Goal: Task Accomplishment & Management: Manage account settings

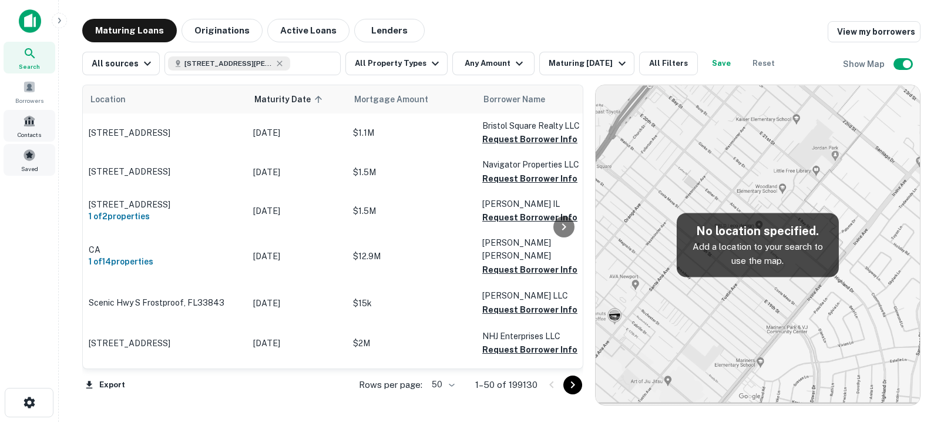
scroll to position [1814, 0]
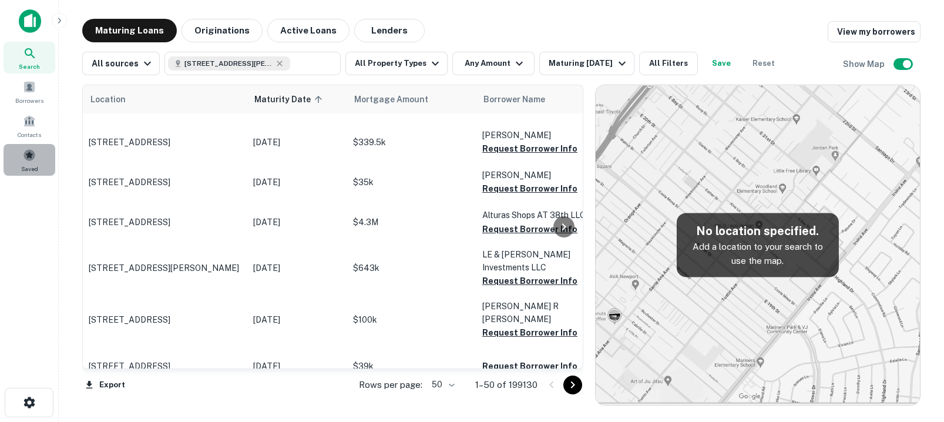
click at [28, 159] on span at bounding box center [29, 155] width 13 height 13
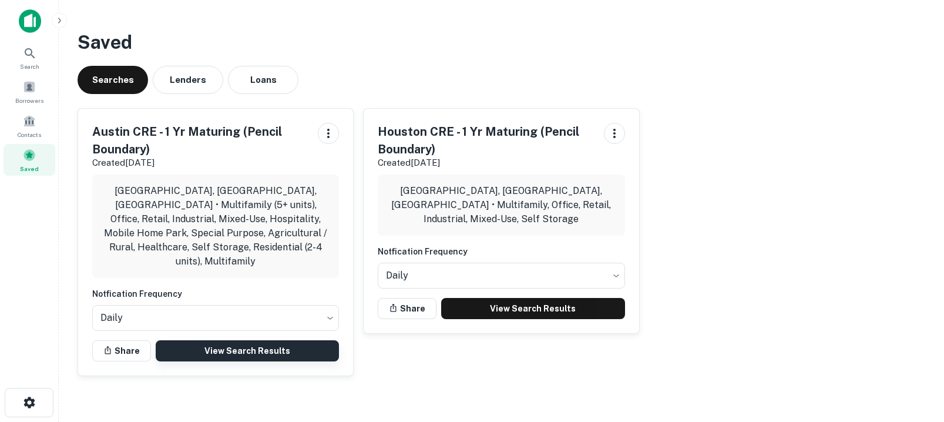
click at [264, 340] on link "View Search Results" at bounding box center [247, 350] width 183 height 21
click at [227, 340] on link "View Search Results" at bounding box center [247, 350] width 183 height 21
click at [332, 136] on icon "button" at bounding box center [328, 133] width 14 height 14
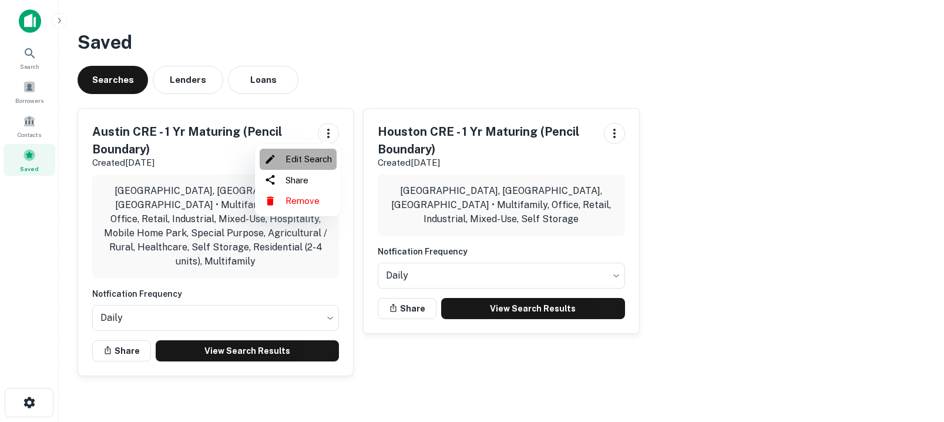
click at [322, 160] on li "Edit Search" at bounding box center [298, 159] width 77 height 21
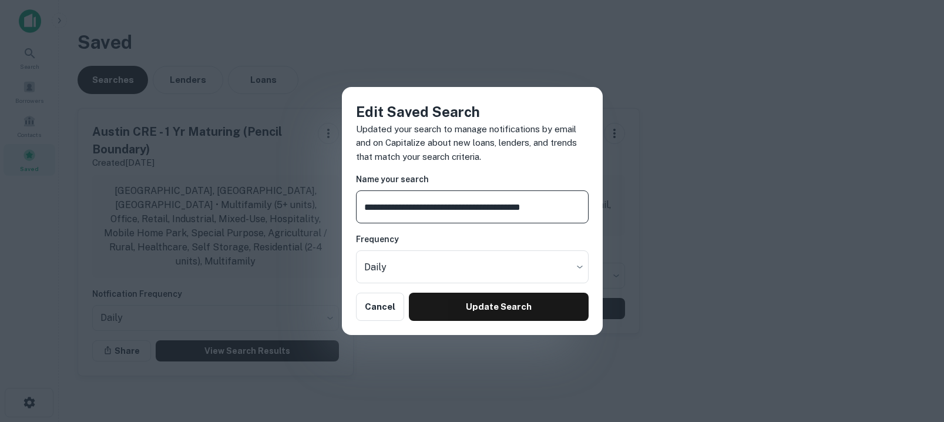
click at [398, 204] on input "**********" at bounding box center [472, 206] width 233 height 33
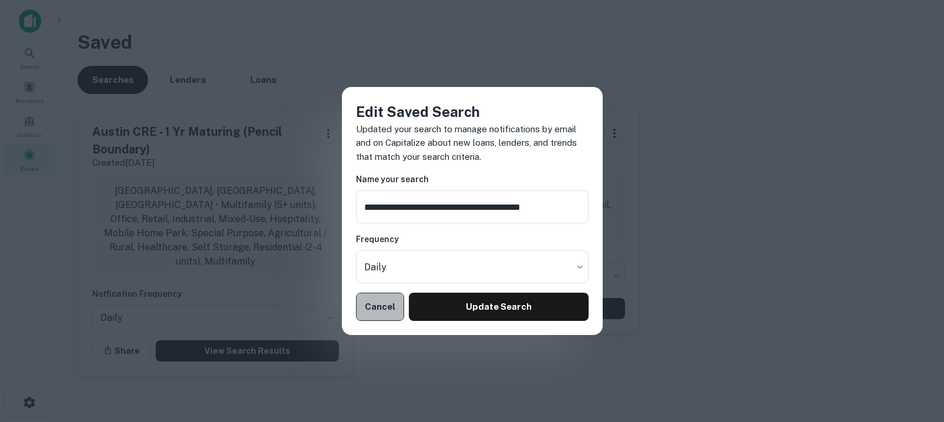
click at [373, 316] on button "Cancel" at bounding box center [380, 307] width 49 height 28
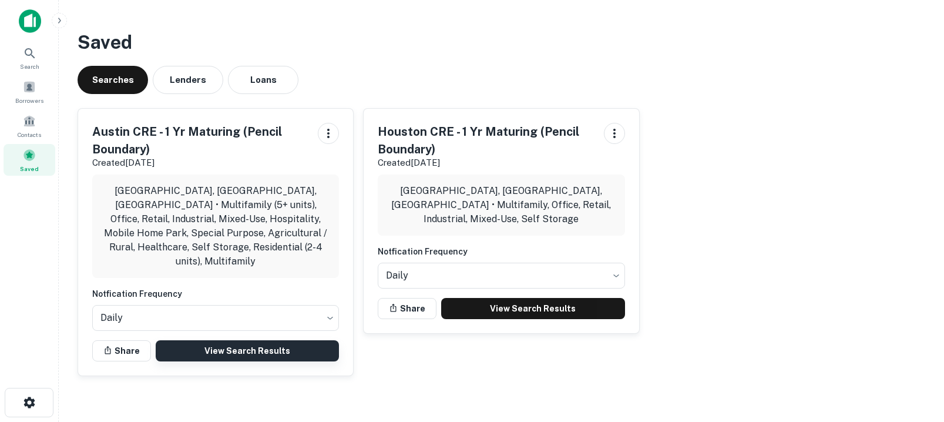
click at [264, 343] on link "View Search Results" at bounding box center [247, 350] width 183 height 21
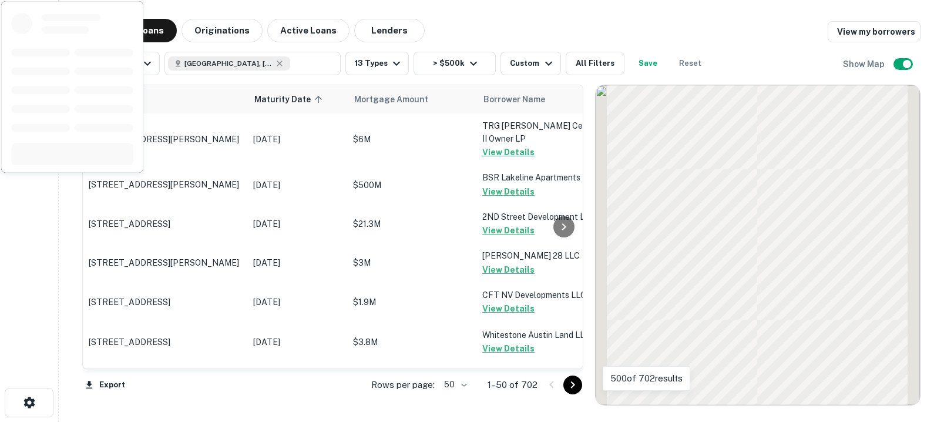
click at [459, 380] on body "Search Borrowers Contacts Saved Maturing Loans Originations Active Loans Lender…" at bounding box center [472, 211] width 944 height 422
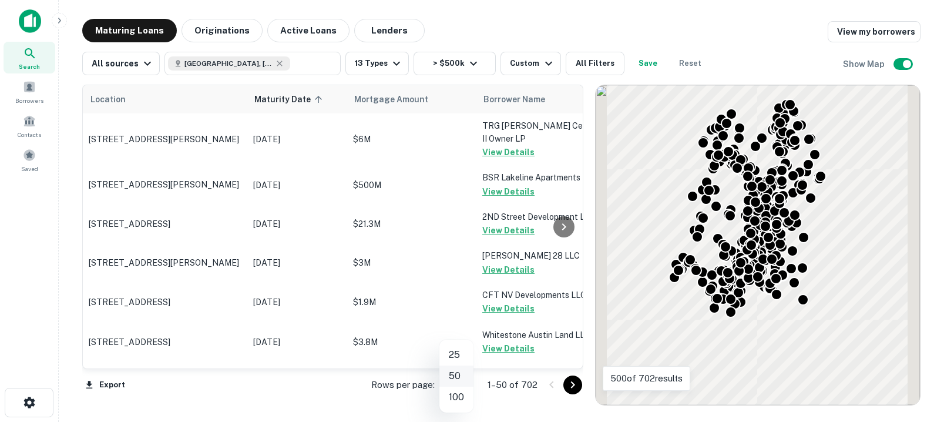
click at [466, 383] on li "50" at bounding box center [457, 375] width 34 height 21
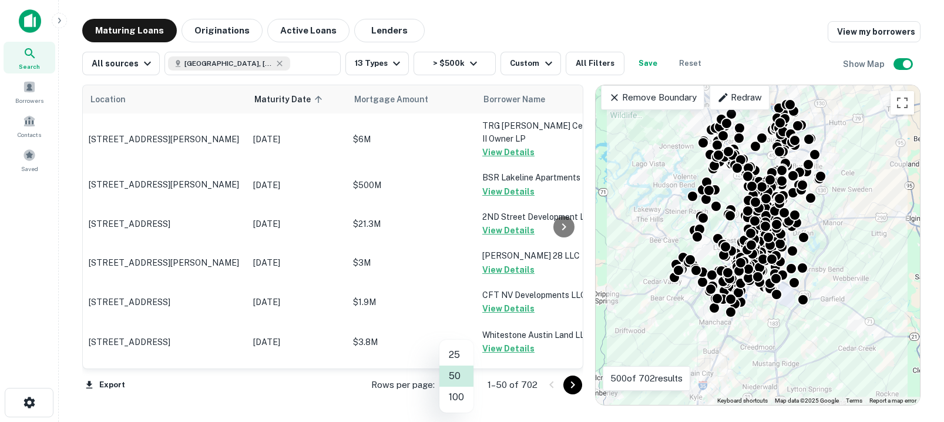
click at [464, 382] on body "Search Borrowers Contacts Saved Maturing Loans Originations Active Loans Lender…" at bounding box center [472, 211] width 944 height 422
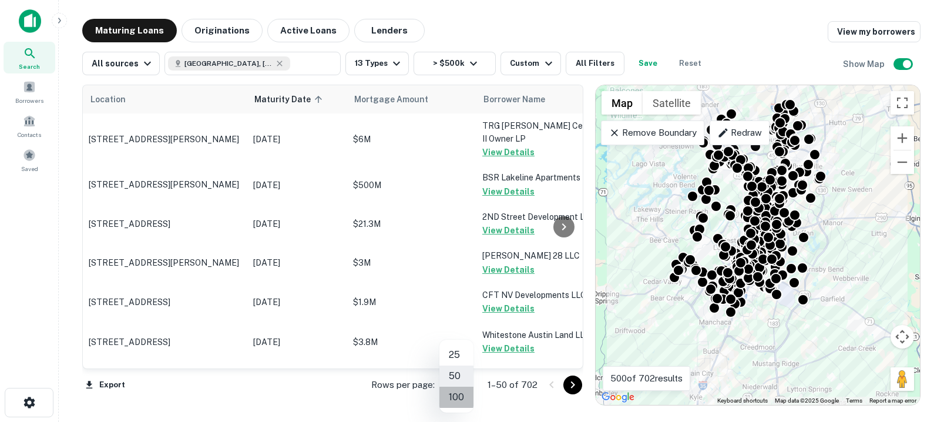
click at [461, 397] on li "100" at bounding box center [457, 397] width 34 height 21
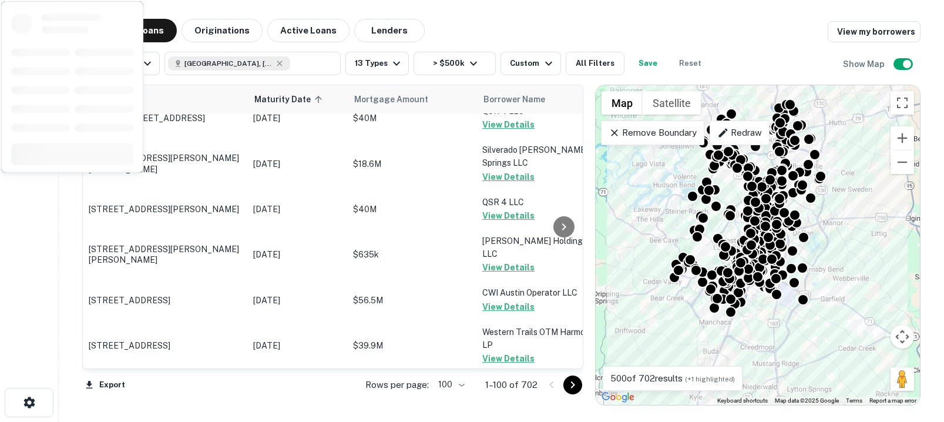
scroll to position [3876, 0]
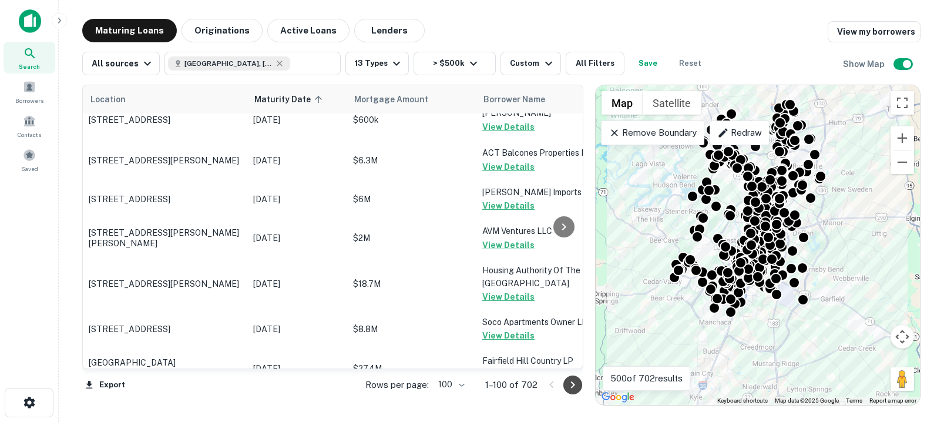
click at [575, 387] on icon "Go to next page" at bounding box center [573, 385] width 14 height 14
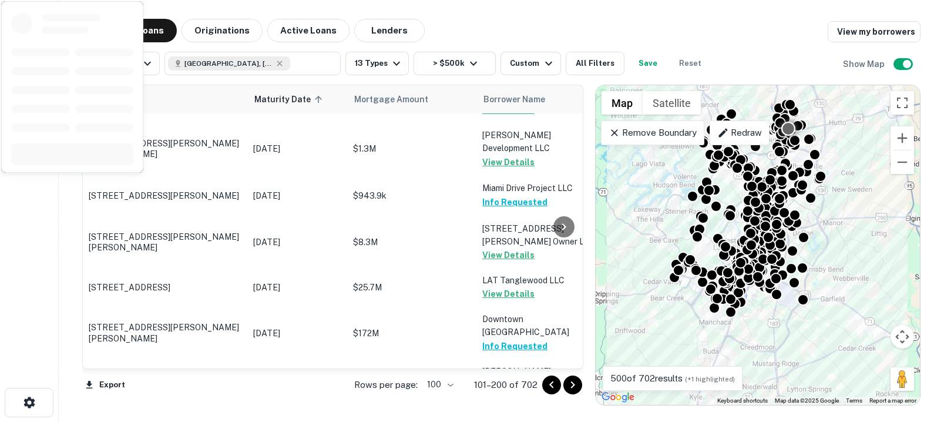
scroll to position [1359, 0]
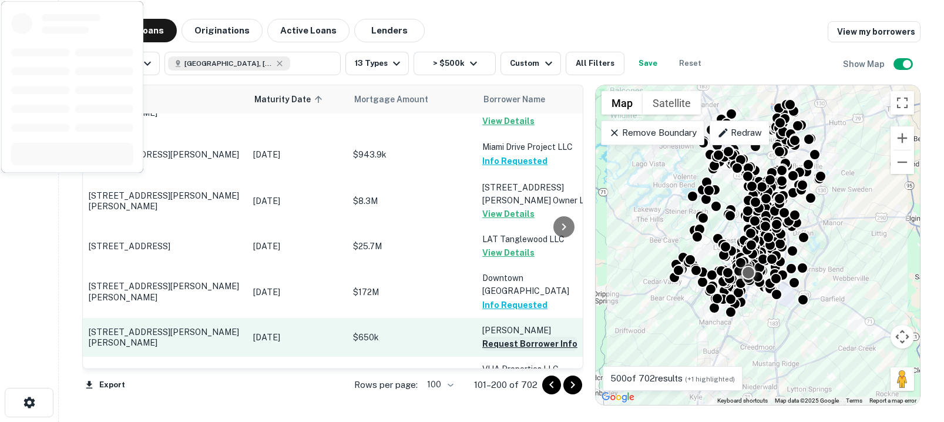
click at [512, 337] on button "Request Borrower Info" at bounding box center [529, 344] width 95 height 14
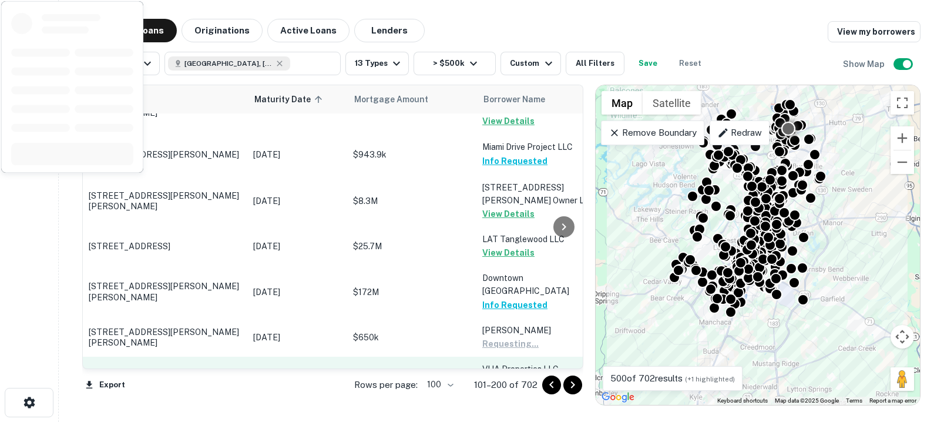
click at [522, 376] on button "Request Borrower Info" at bounding box center [529, 383] width 95 height 14
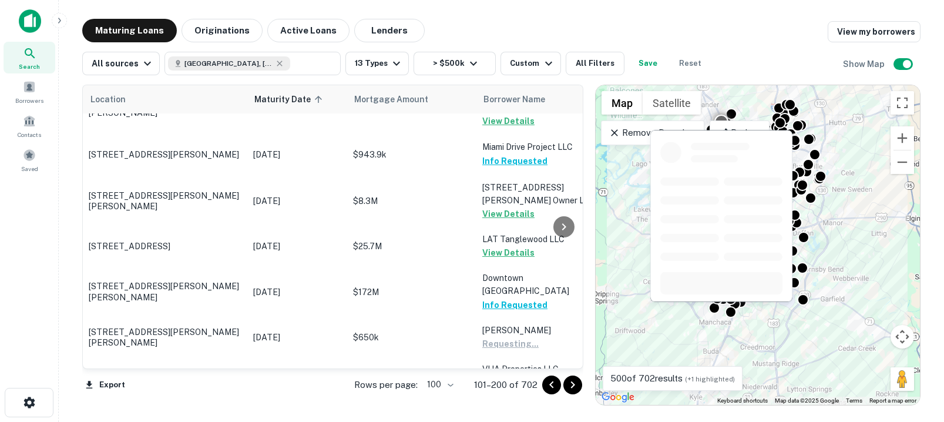
click at [527, 415] on button "Request Borrower Info" at bounding box center [529, 422] width 95 height 14
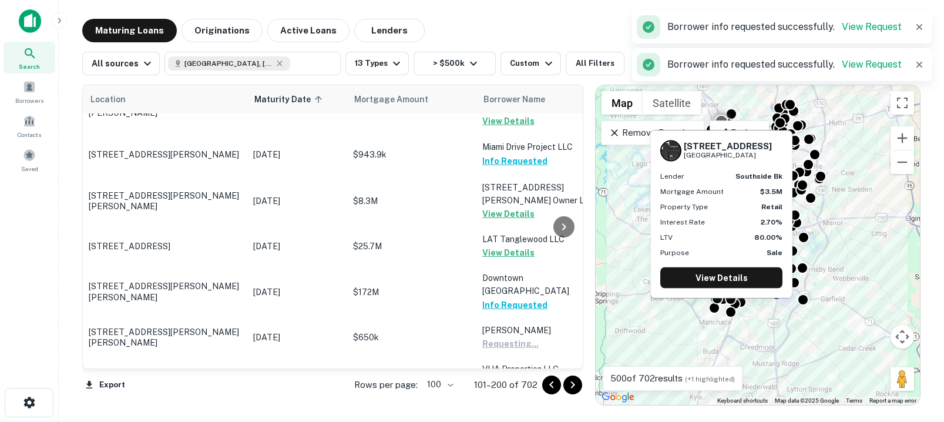
scroll to position [1417, 0]
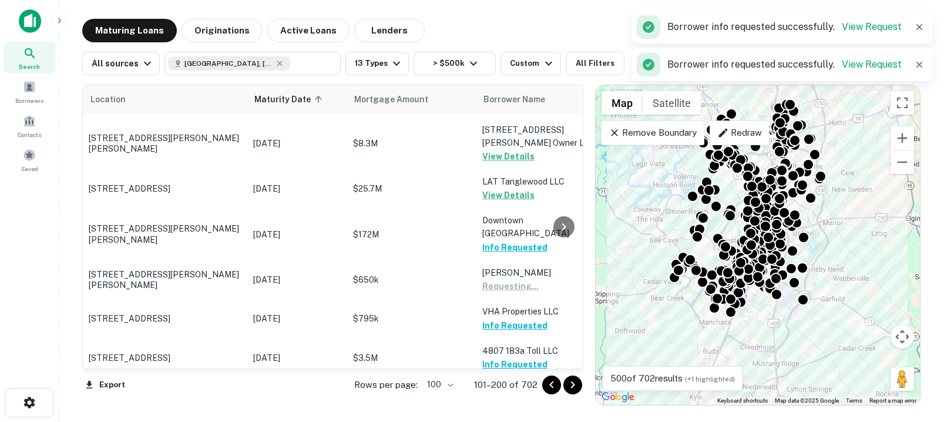
click at [509, 396] on button "Request Borrower Info" at bounding box center [529, 403] width 95 height 14
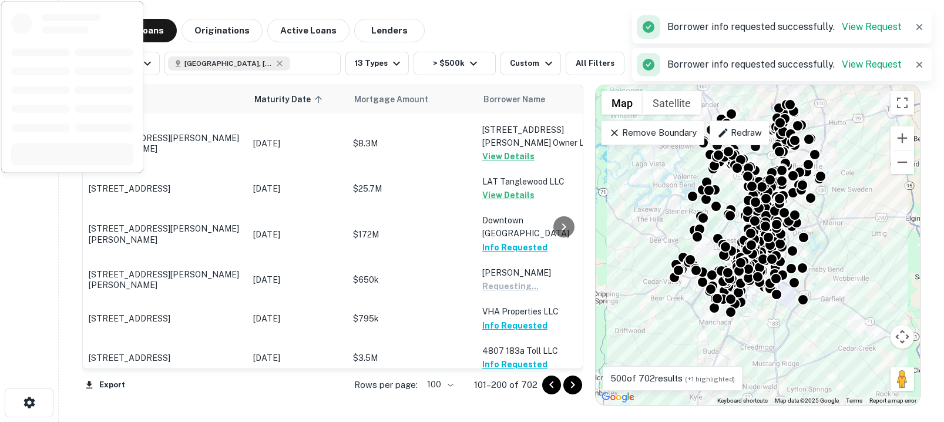
scroll to position [1479, 0]
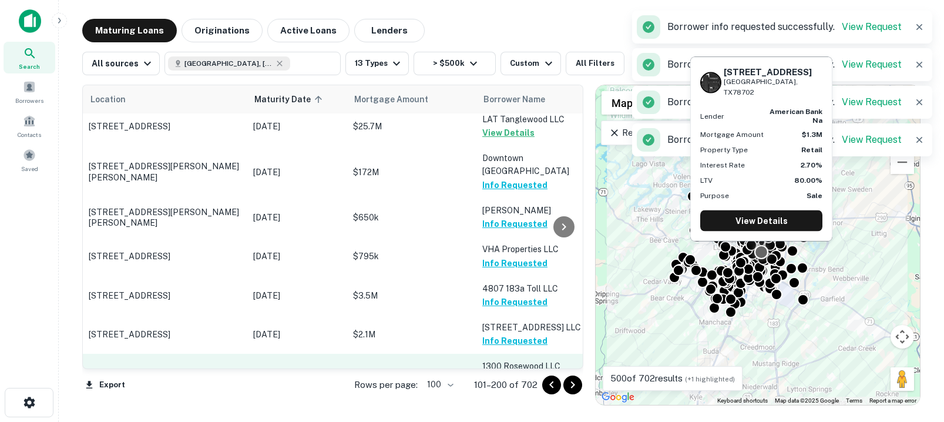
click at [518, 373] on button "Request Borrower Info" at bounding box center [529, 380] width 95 height 14
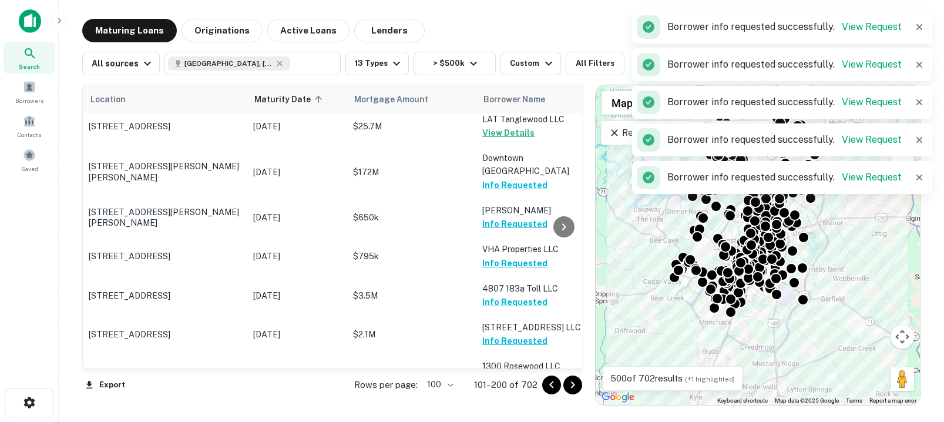
click at [514, 412] on button "Request Borrower Info" at bounding box center [529, 419] width 95 height 14
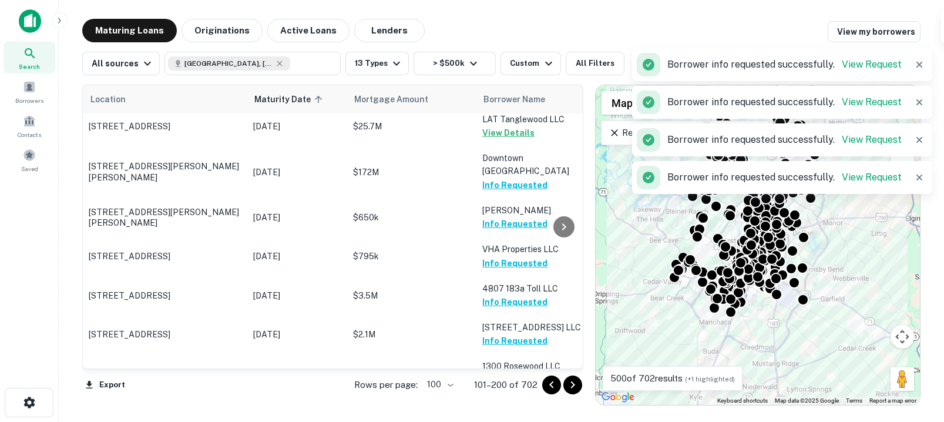
scroll to position [1572, 0]
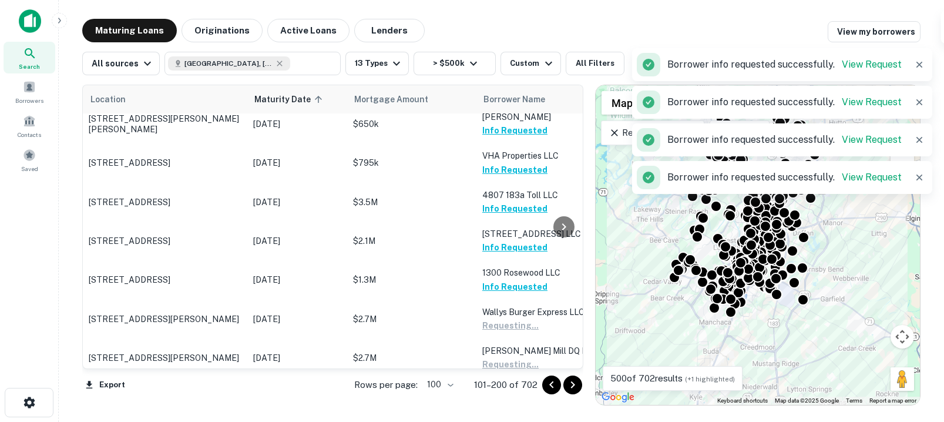
click at [518, 397] on button "Request Borrower Info" at bounding box center [529, 404] width 95 height 14
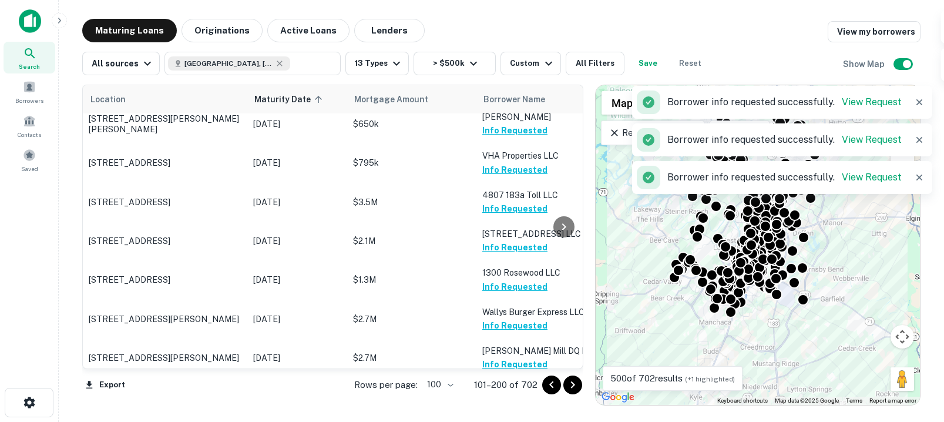
scroll to position [1747, 0]
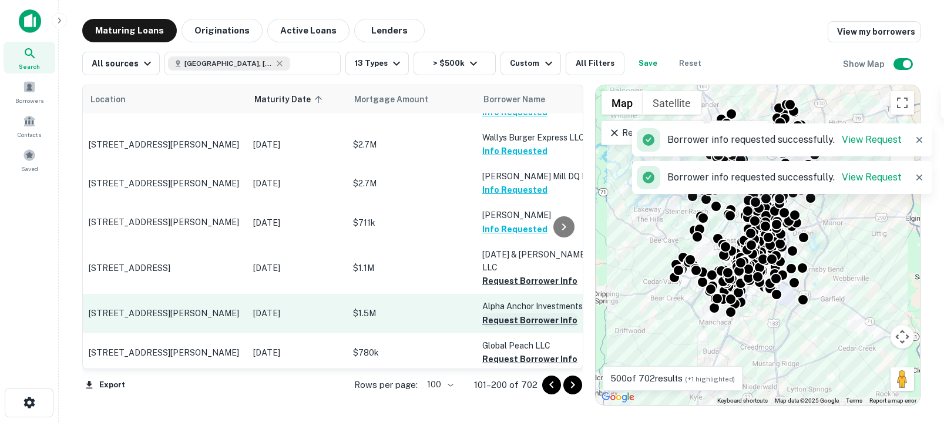
click at [504, 274] on button "Request Borrower Info" at bounding box center [529, 281] width 95 height 14
click at [515, 313] on button "Request Borrower Info" at bounding box center [529, 320] width 95 height 14
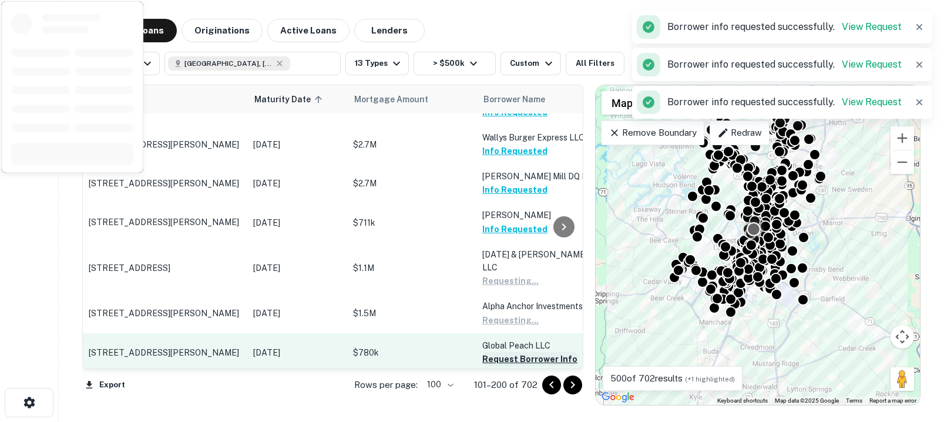
click at [518, 352] on button "Request Borrower Info" at bounding box center [529, 359] width 95 height 14
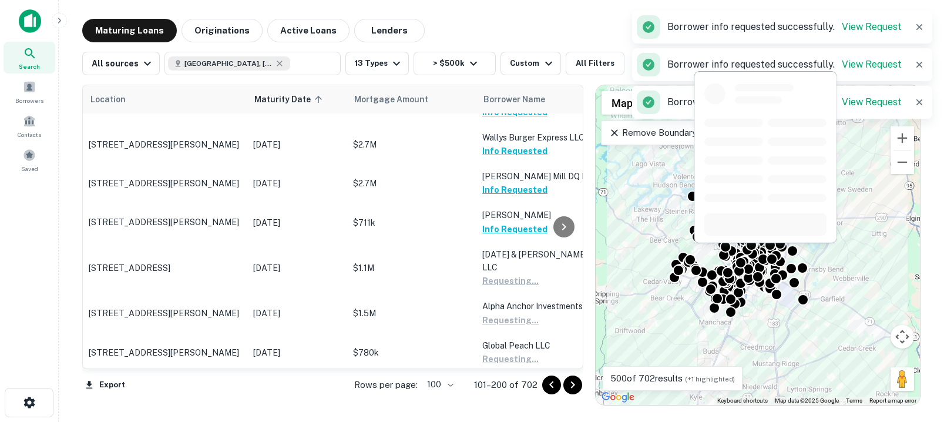
click at [516, 392] on button "Request Borrower Info" at bounding box center [529, 399] width 95 height 14
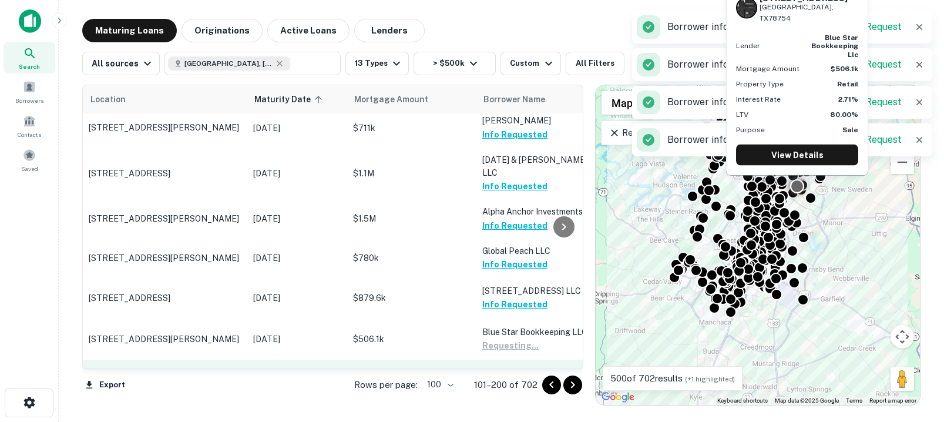
click at [524, 391] on button "Request Borrower Info" at bounding box center [529, 398] width 95 height 14
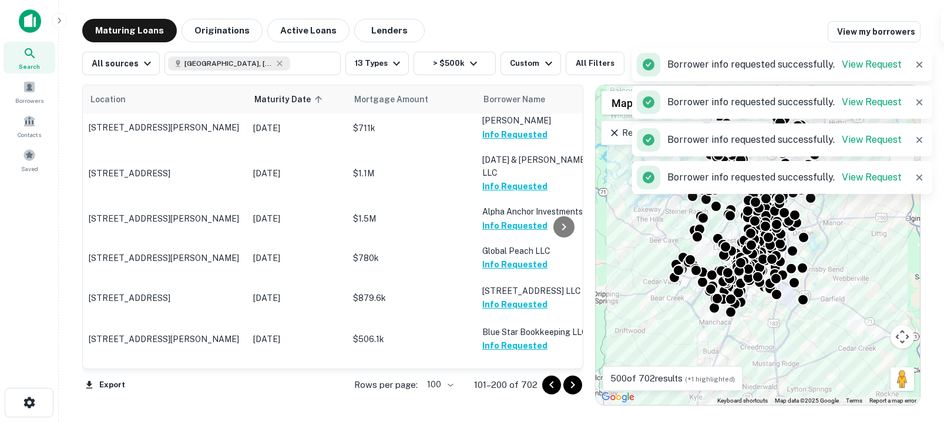
scroll to position [1968, 0]
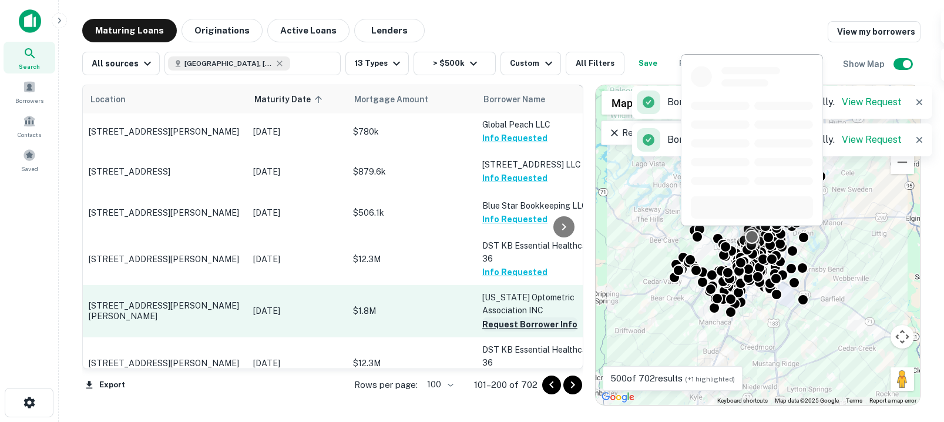
click at [512, 317] on button "Request Borrower Info" at bounding box center [529, 324] width 95 height 14
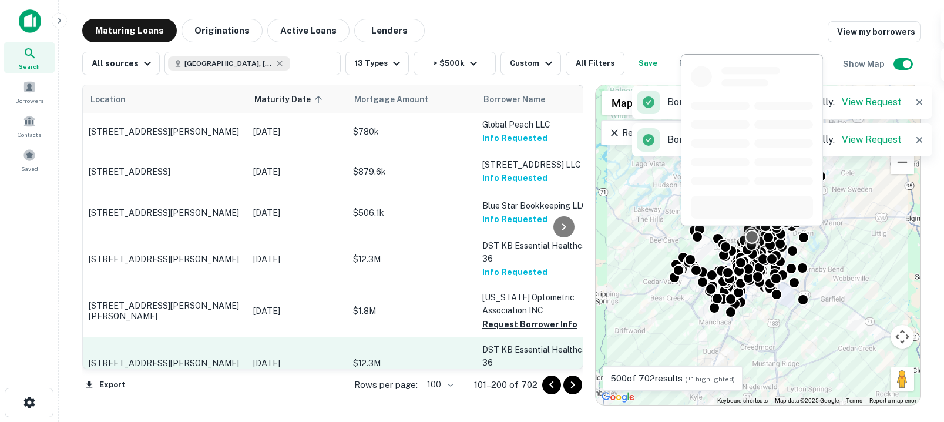
click at [514, 369] on button "Request Borrower Info" at bounding box center [529, 376] width 95 height 14
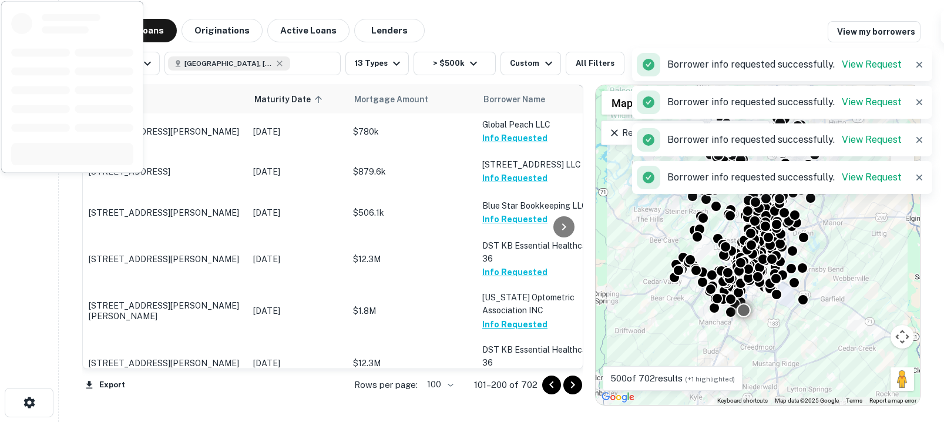
click at [514, 421] on button "Request Borrower Info" at bounding box center [529, 428] width 95 height 14
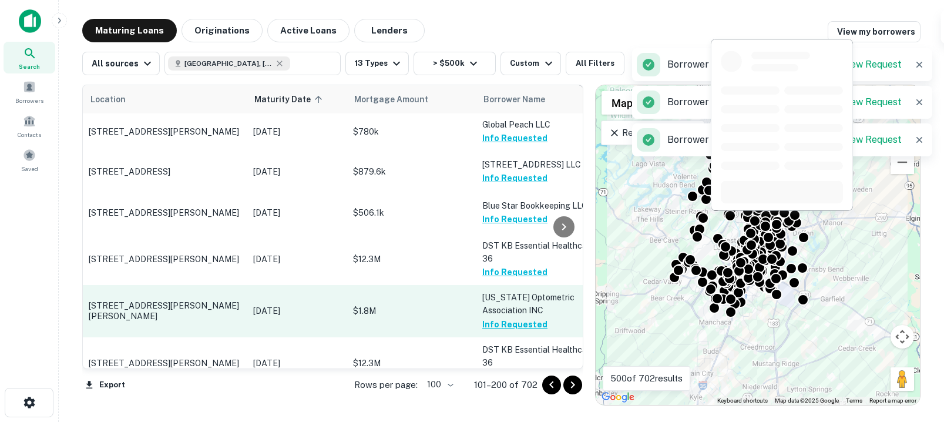
scroll to position [2123, 0]
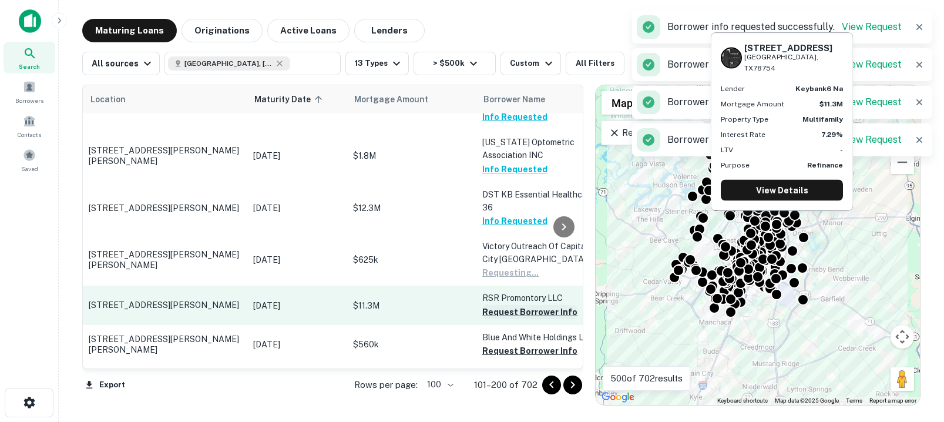
click at [509, 305] on button "Request Borrower Info" at bounding box center [529, 312] width 95 height 14
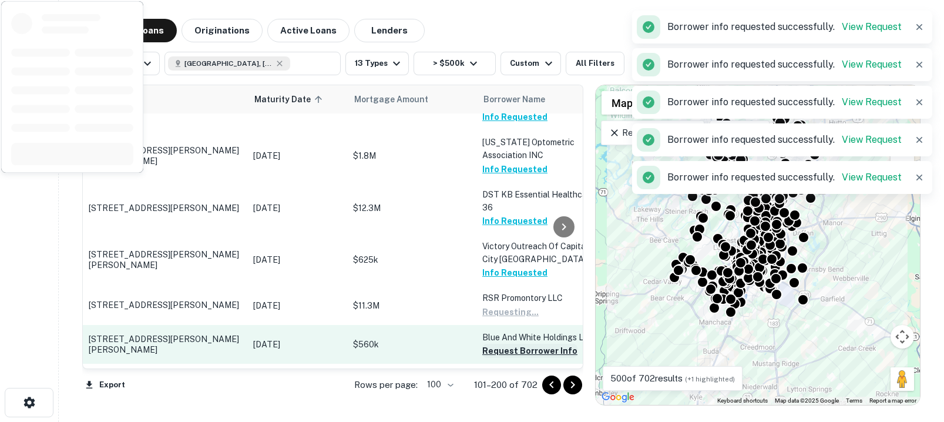
click at [509, 344] on button "Request Borrower Info" at bounding box center [529, 351] width 95 height 14
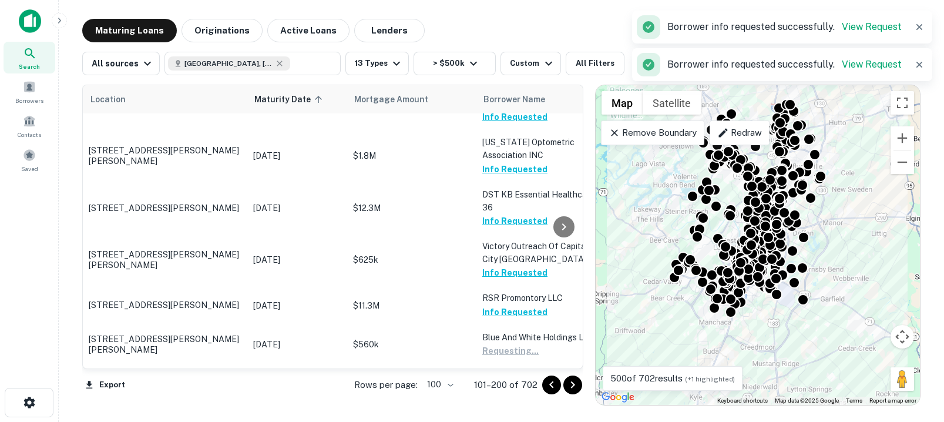
click at [509, 383] on button "Request Borrower Info" at bounding box center [529, 390] width 95 height 14
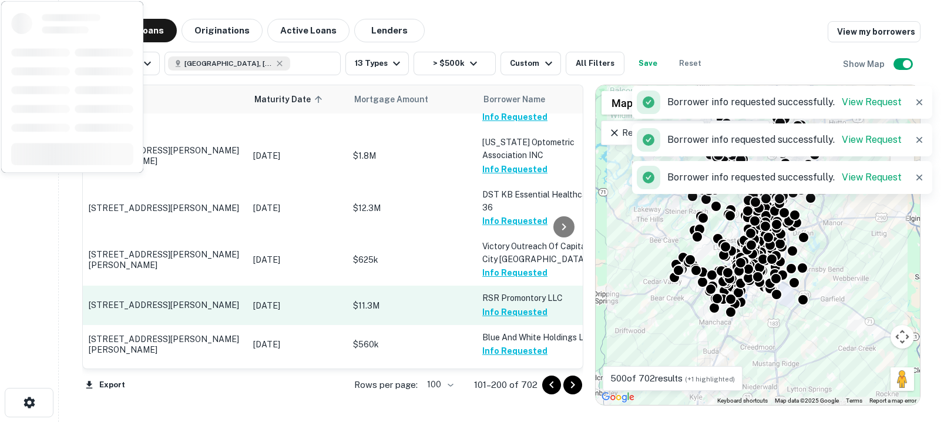
scroll to position [2279, 0]
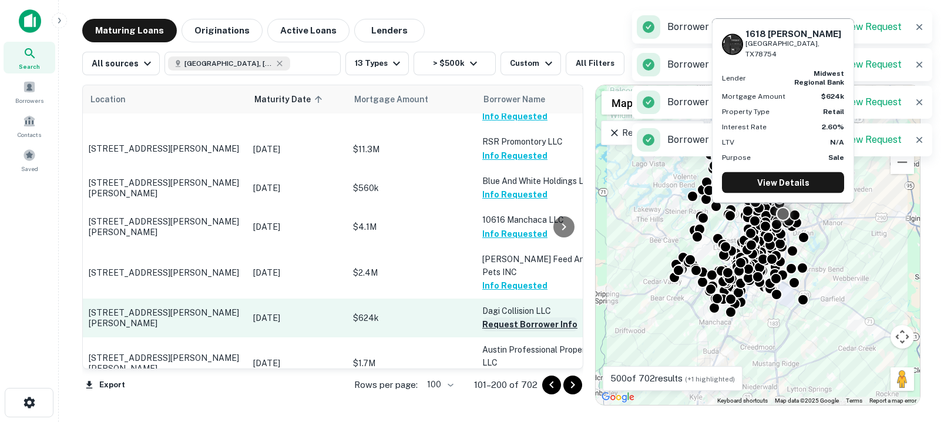
click at [499, 317] on button "Request Borrower Info" at bounding box center [529, 324] width 95 height 14
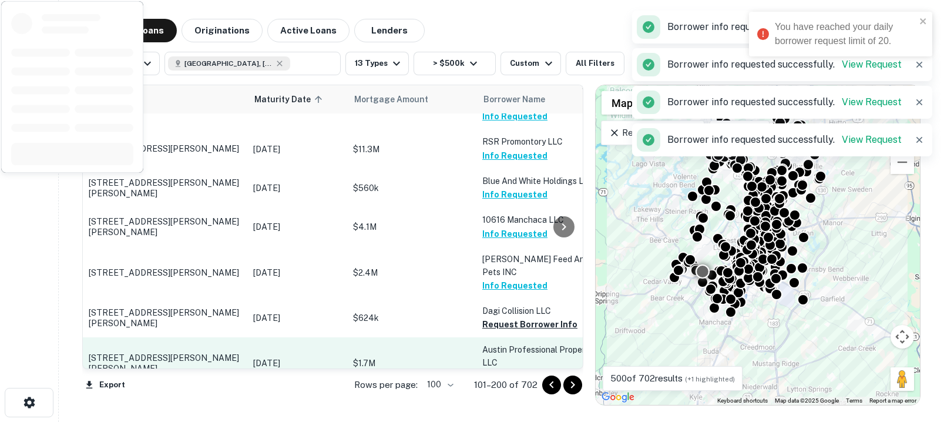
click at [510, 370] on button "Request Borrower Info" at bounding box center [529, 377] width 95 height 14
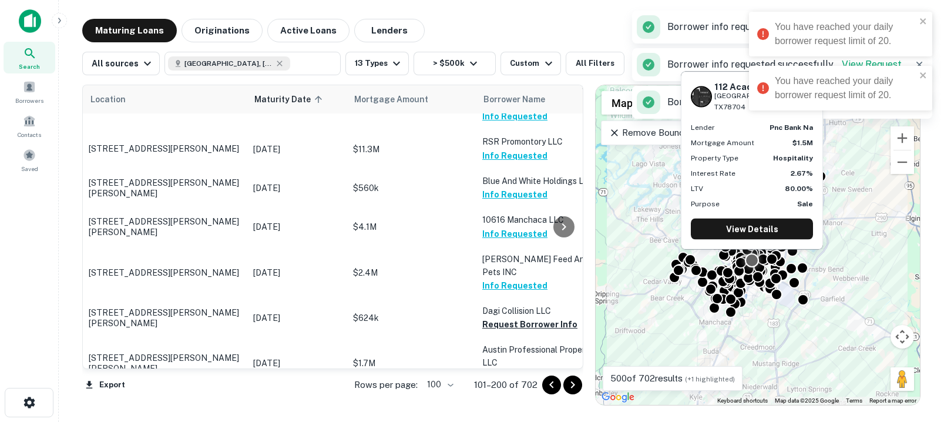
click at [508, 408] on button "Request Borrower Info" at bounding box center [529, 415] width 95 height 14
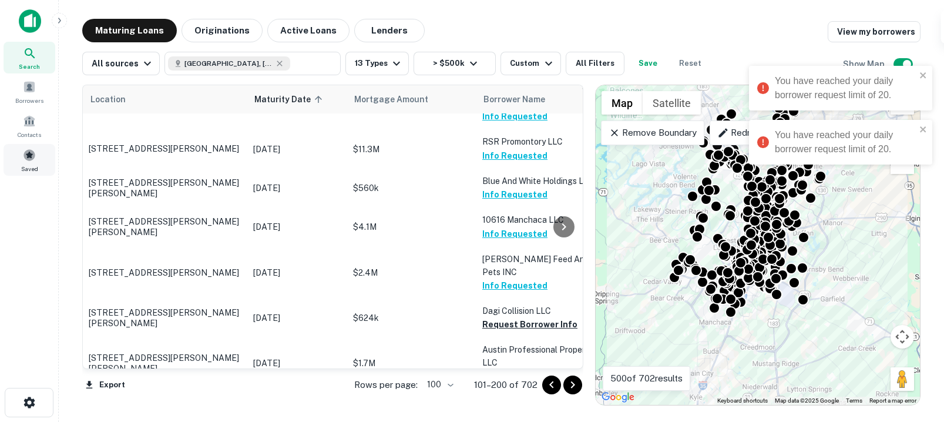
click at [32, 162] on div "Saved" at bounding box center [30, 160] width 52 height 32
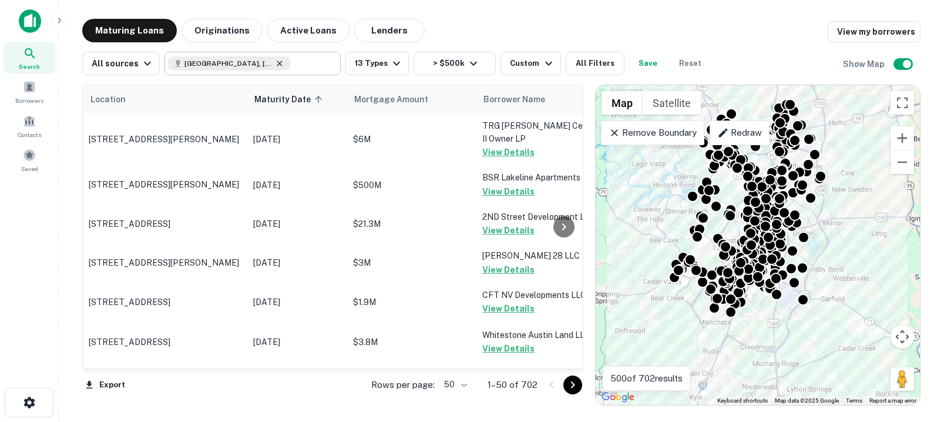
click at [277, 62] on icon at bounding box center [279, 63] width 5 height 5
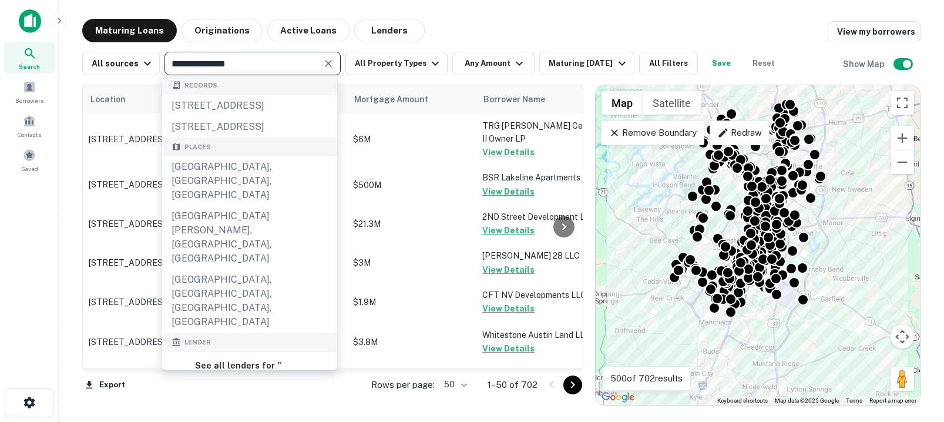
click at [245, 62] on input "**********" at bounding box center [243, 63] width 150 height 16
click at [187, 61] on input "**********" at bounding box center [243, 63] width 150 height 16
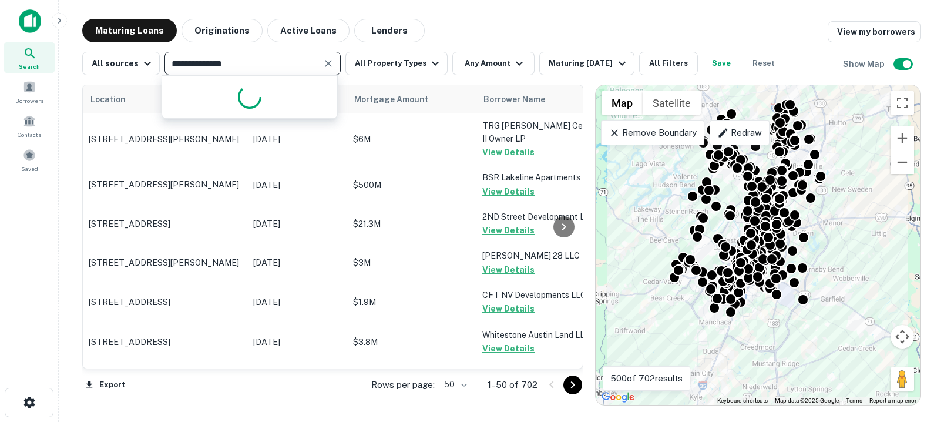
type input "**********"
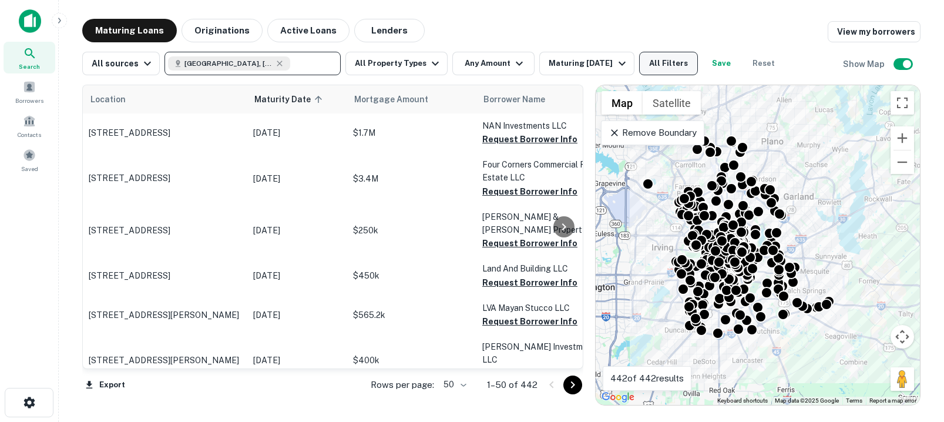
click at [654, 61] on button "All Filters" at bounding box center [668, 64] width 59 height 24
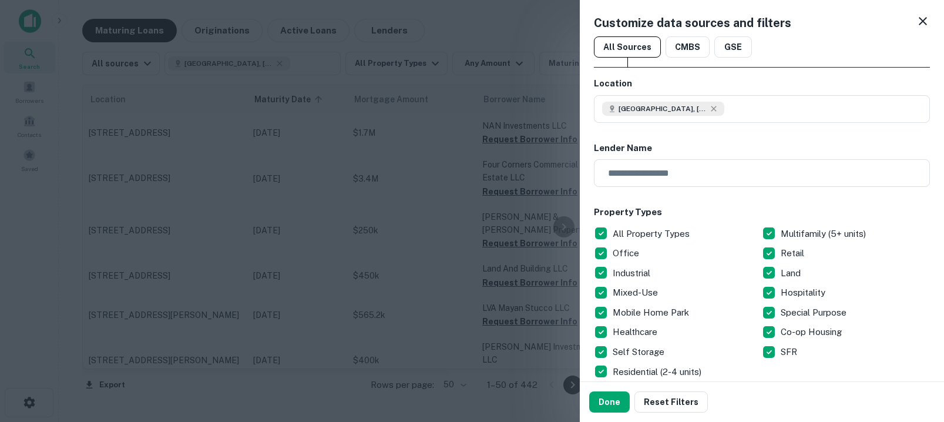
click at [921, 20] on icon at bounding box center [923, 21] width 14 height 14
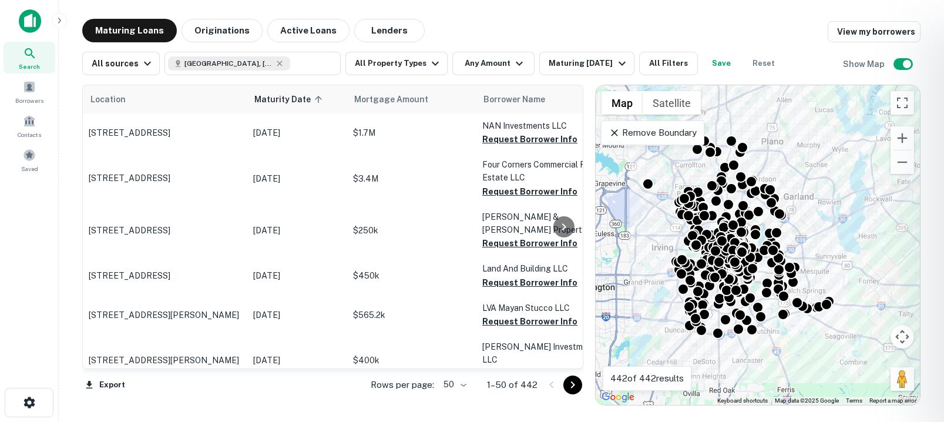
click at [396, 71] on div at bounding box center [472, 211] width 944 height 422
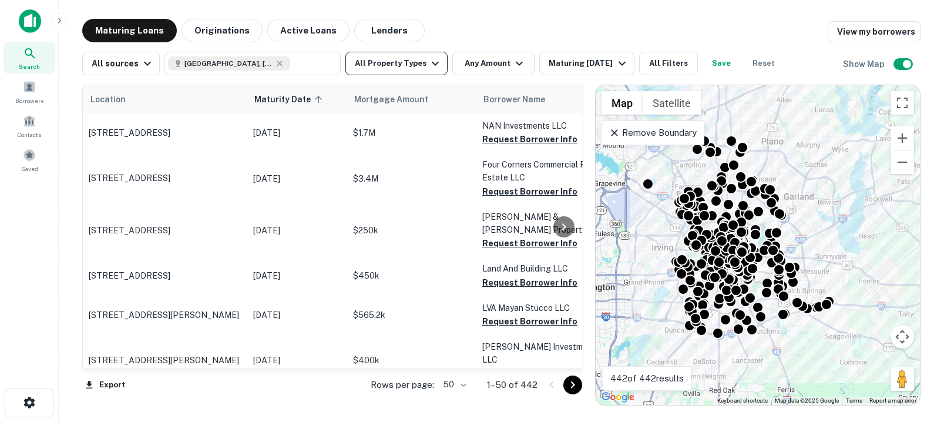
click at [428, 63] on icon "button" at bounding box center [435, 63] width 14 height 14
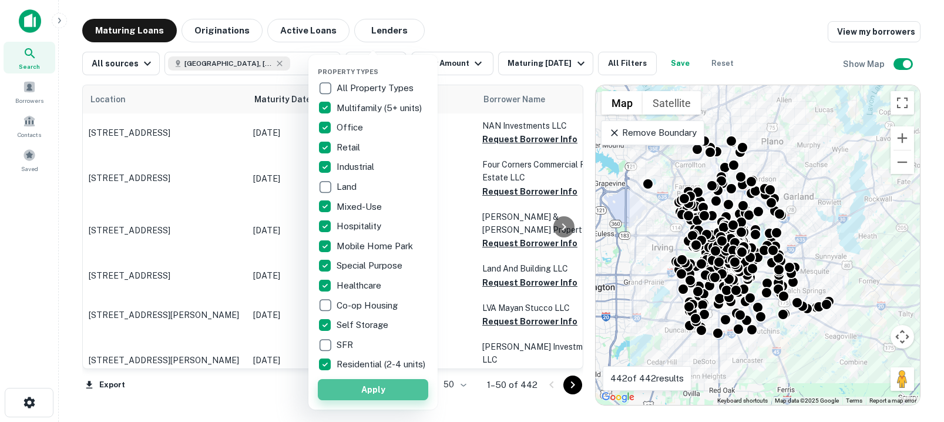
click at [384, 400] on button "Apply" at bounding box center [373, 389] width 110 height 21
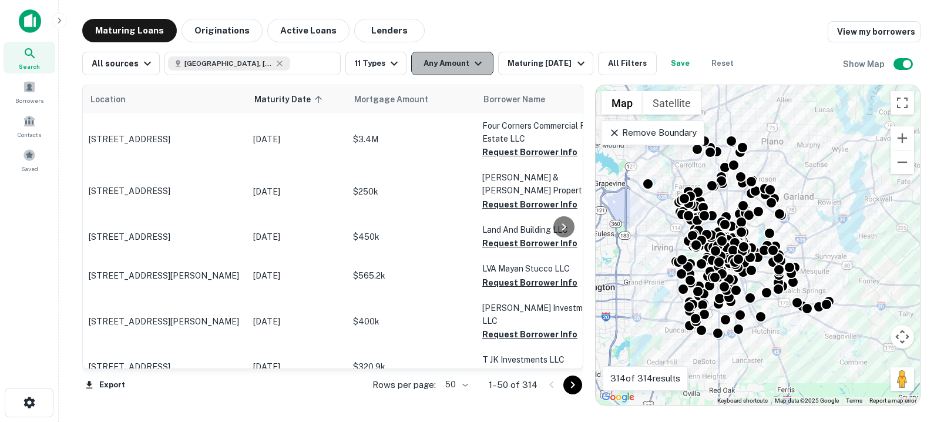
click at [444, 66] on button "Any Amount" at bounding box center [452, 64] width 82 height 24
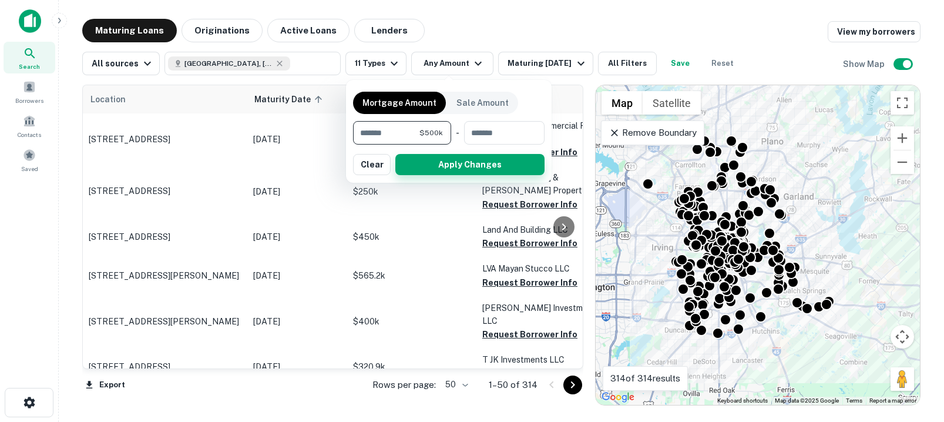
type input "******"
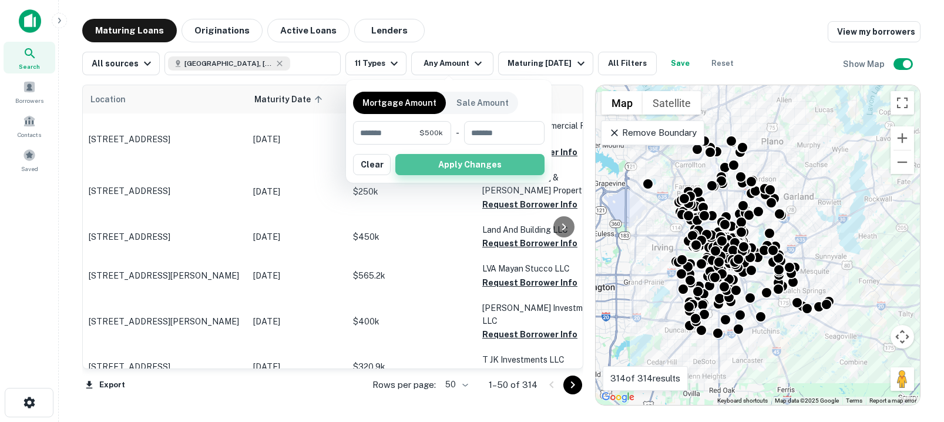
click at [441, 165] on button "Apply Changes" at bounding box center [469, 164] width 149 height 21
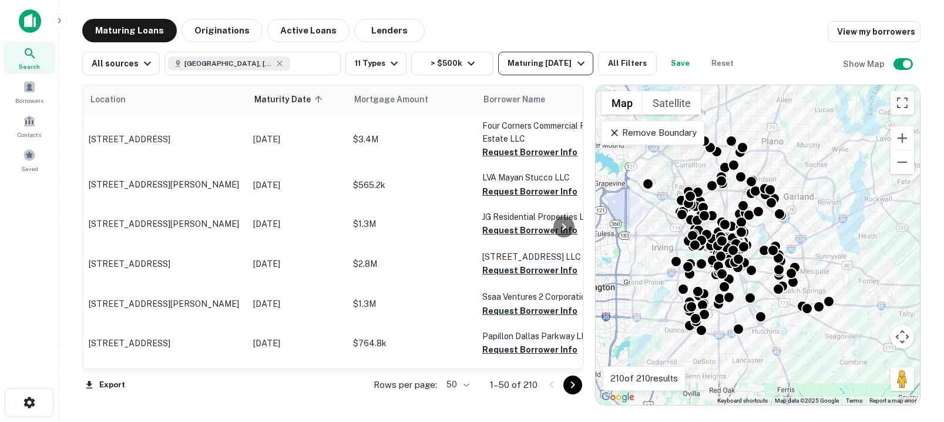
click at [546, 65] on div "Maturing In 6 Months" at bounding box center [548, 63] width 80 height 14
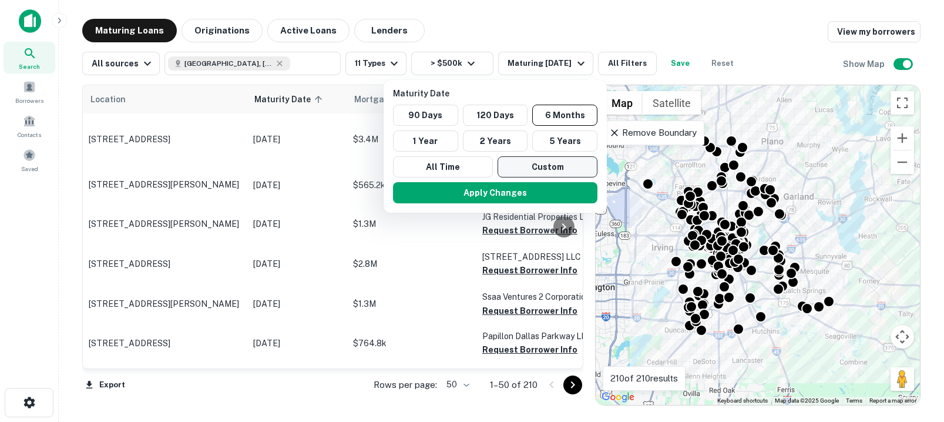
click at [557, 173] on button "Custom" at bounding box center [548, 166] width 100 height 21
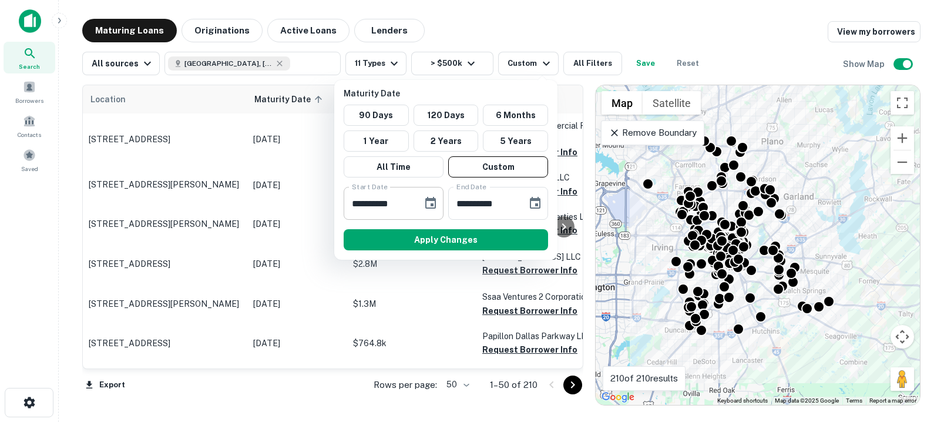
click at [432, 200] on icon "Choose date, selected date is Feb 13, 2025" at bounding box center [430, 203] width 11 height 12
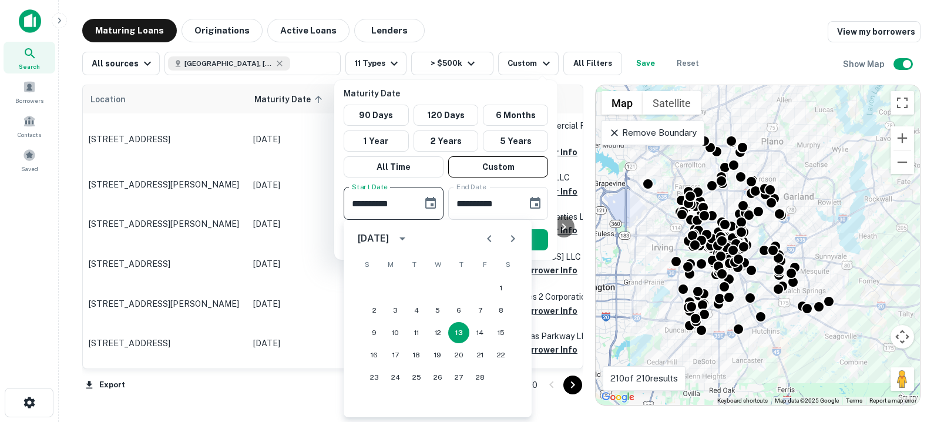
click at [514, 236] on icon "Next month" at bounding box center [513, 239] width 14 height 14
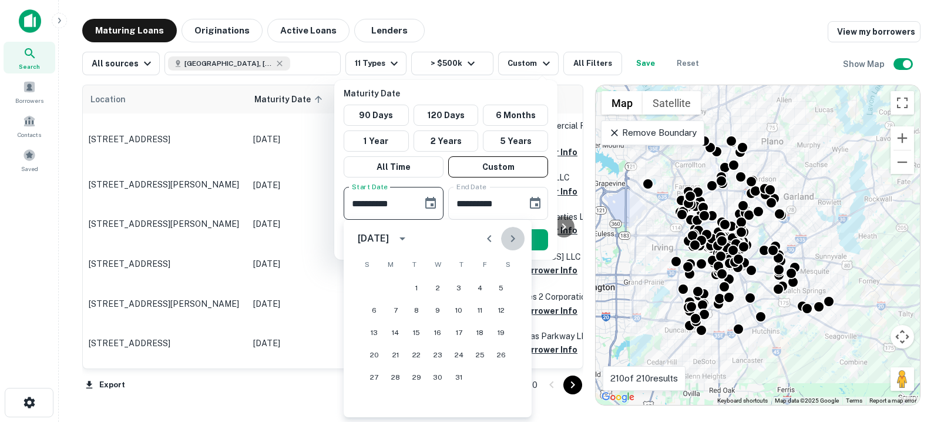
click at [514, 236] on icon "Next month" at bounding box center [513, 239] width 14 height 14
click at [413, 378] on button "30" at bounding box center [416, 377] width 21 height 21
type input "**********"
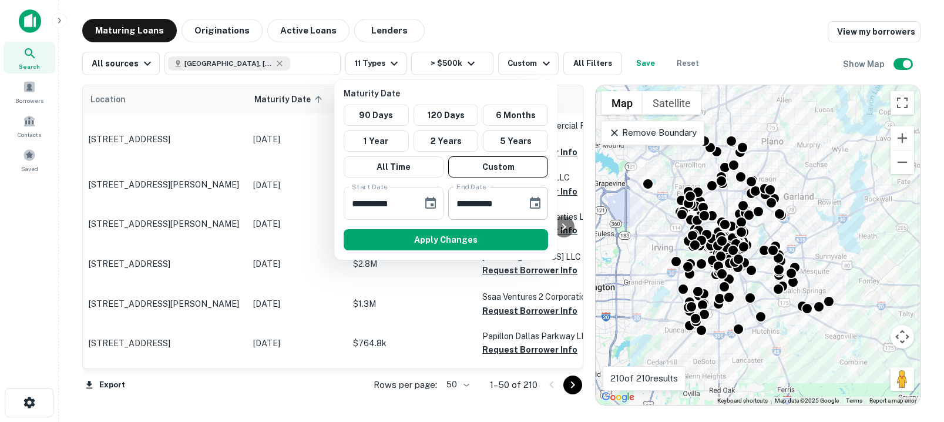
click at [537, 204] on icon "Choose date, selected date is Aug 12, 2025" at bounding box center [535, 203] width 11 height 12
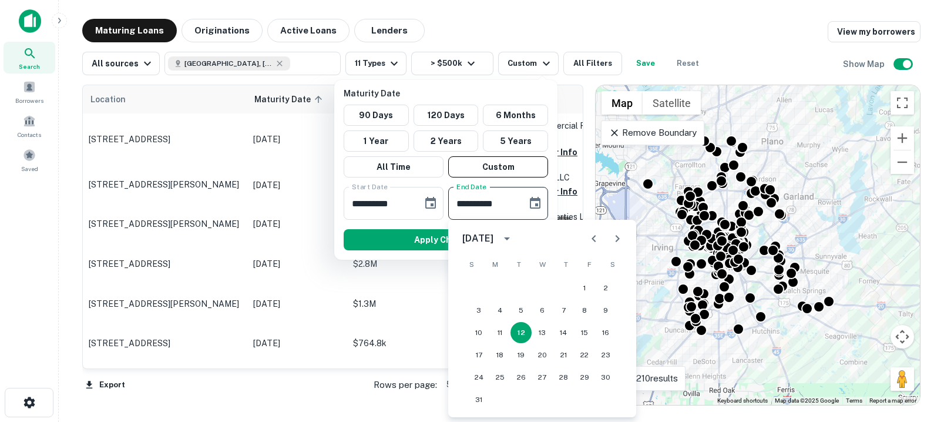
click at [514, 237] on icon "calendar view is open, switch to year view" at bounding box center [507, 239] width 14 height 14
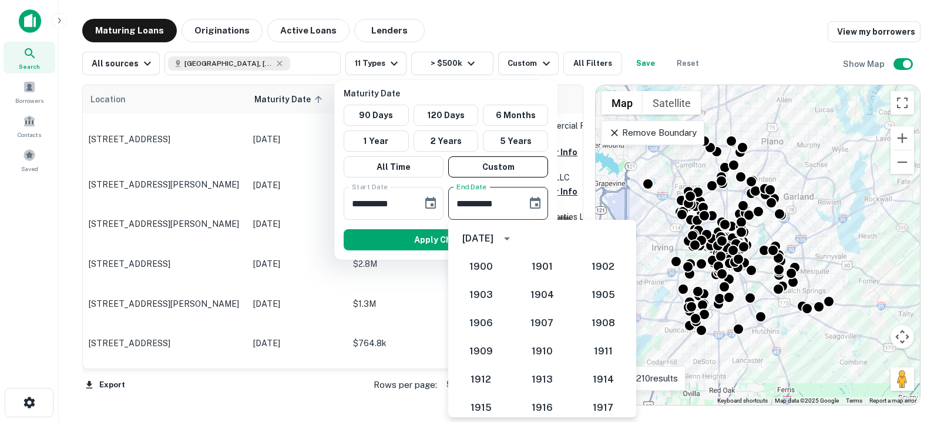
scroll to position [1088, 0]
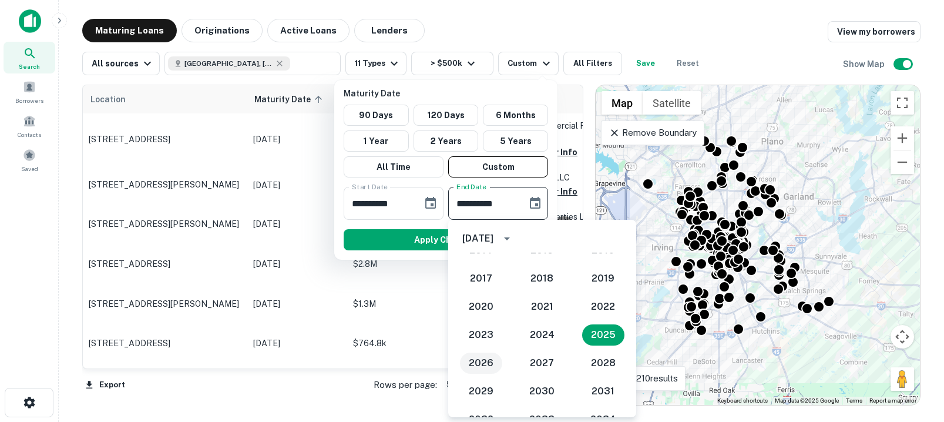
click at [487, 359] on button "2026" at bounding box center [481, 363] width 42 height 21
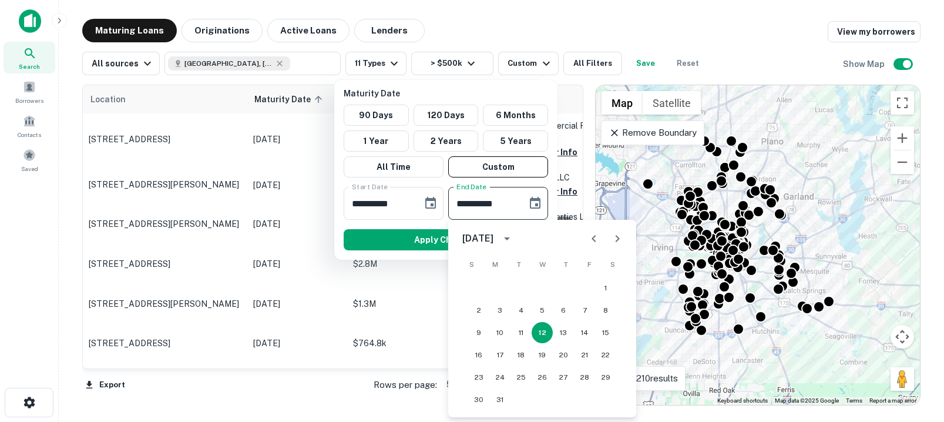
click at [619, 237] on icon "Next month" at bounding box center [617, 239] width 14 height 14
click at [565, 377] on button "31" at bounding box center [563, 377] width 21 height 21
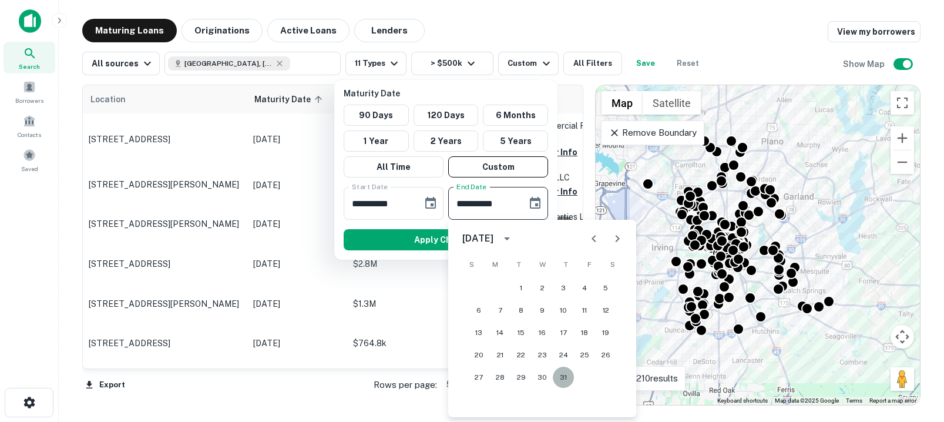
type input "**********"
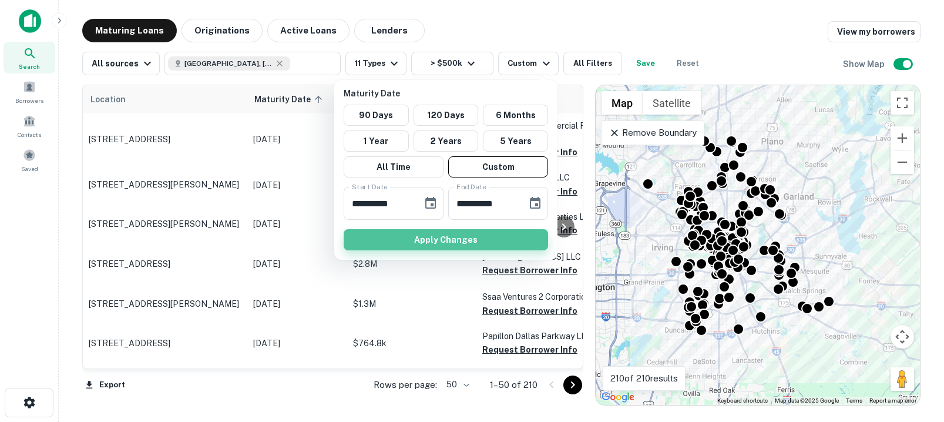
click at [502, 246] on button "Apply Changes" at bounding box center [446, 239] width 204 height 21
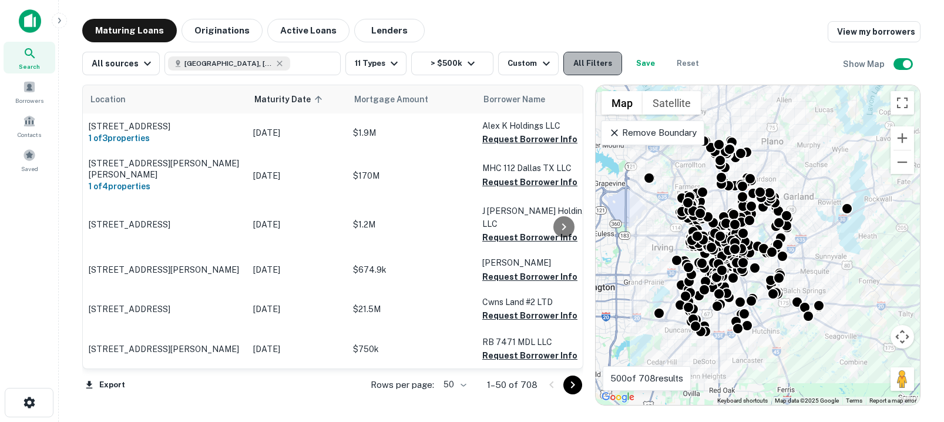
click at [584, 64] on button "All Filters" at bounding box center [592, 64] width 59 height 24
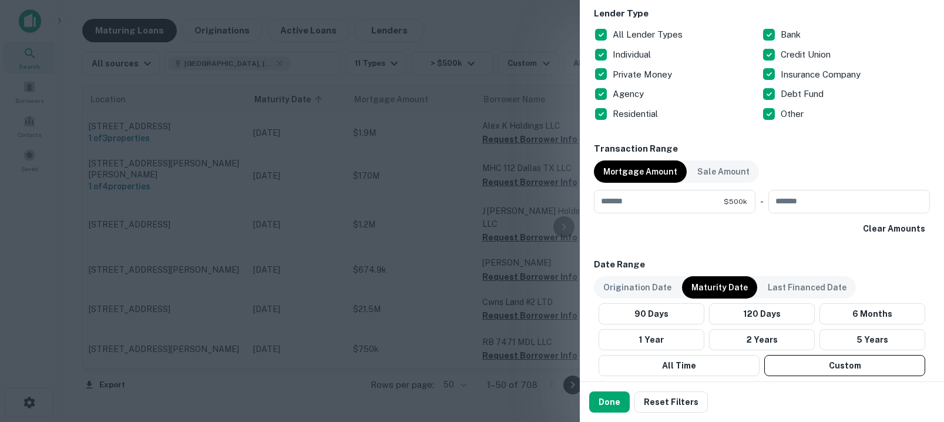
scroll to position [255, 0]
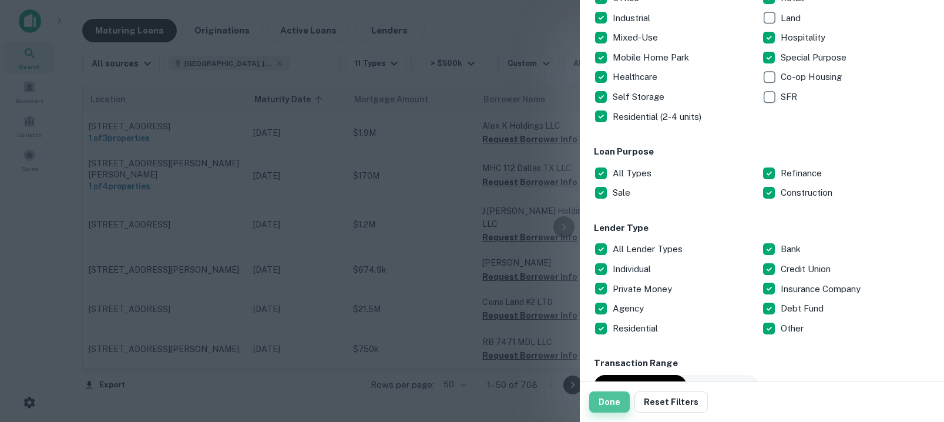
click at [614, 395] on button "Done" at bounding box center [609, 401] width 41 height 21
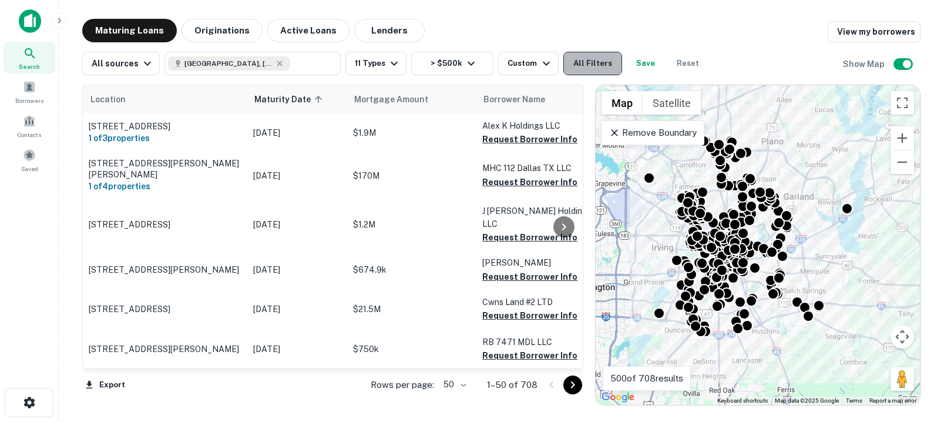
click at [588, 63] on button "All Filters" at bounding box center [592, 64] width 59 height 24
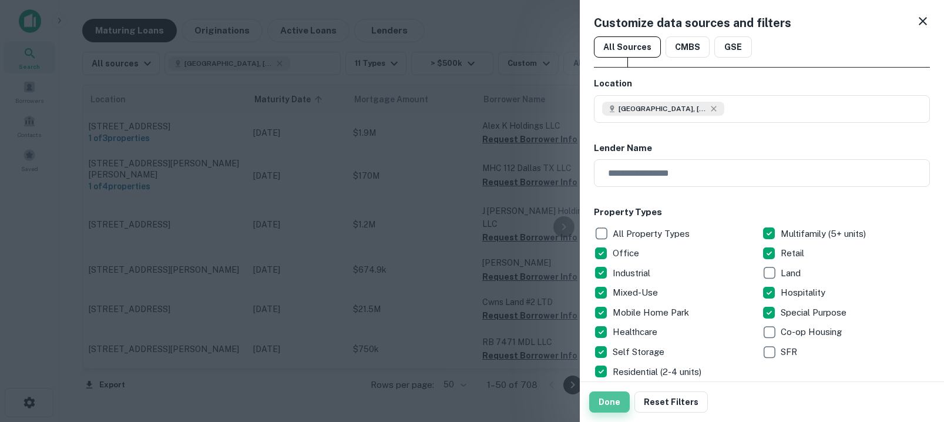
click at [613, 400] on button "Done" at bounding box center [609, 401] width 41 height 21
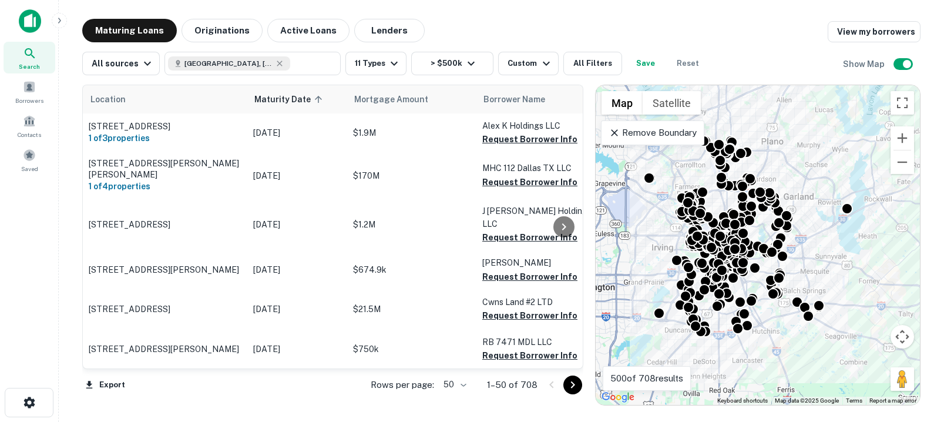
click at [617, 134] on icon at bounding box center [615, 133] width 12 height 12
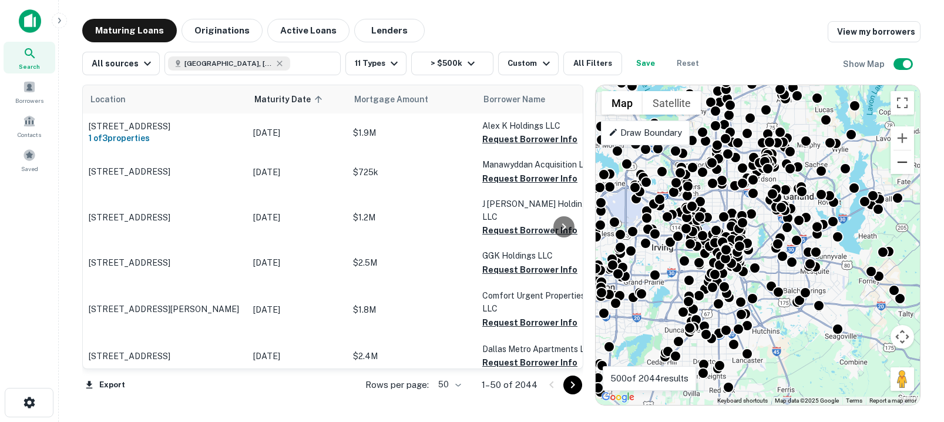
click at [903, 167] on button "Zoom out" at bounding box center [903, 162] width 24 height 24
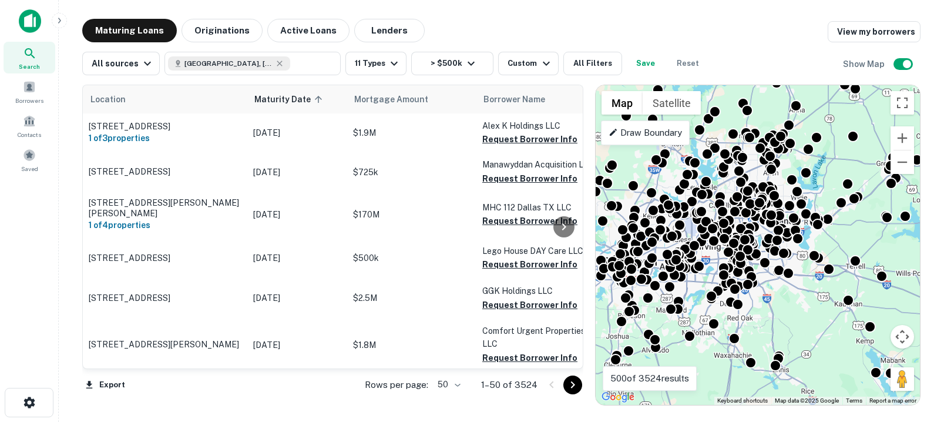
click at [659, 131] on p "Draw Boundary" at bounding box center [645, 133] width 73 height 14
click at [897, 162] on button "Zoom out" at bounding box center [903, 162] width 24 height 24
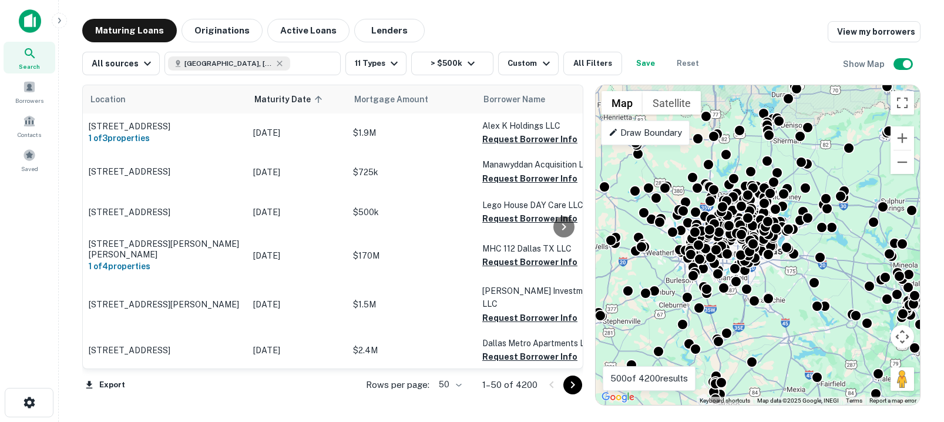
click at [667, 134] on p "Draw Boundary" at bounding box center [645, 133] width 73 height 14
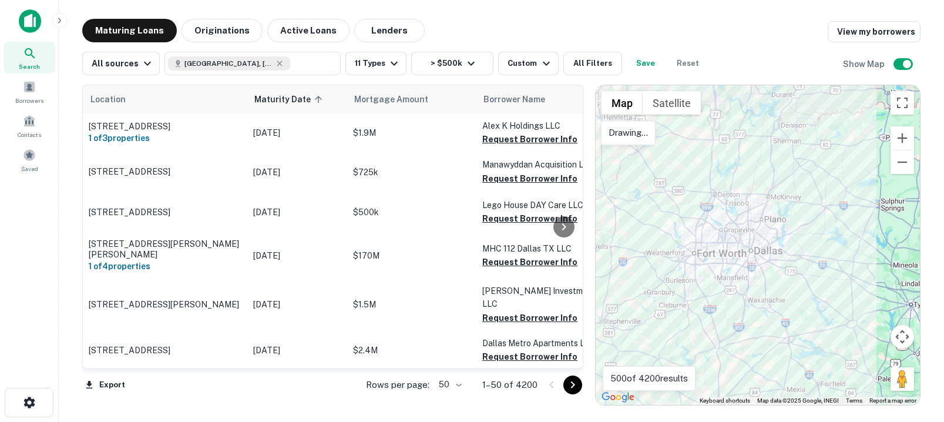
drag, startPoint x: 763, startPoint y: 174, endPoint x: 724, endPoint y: 157, distance: 42.7
click at [724, 157] on div at bounding box center [758, 245] width 324 height 320
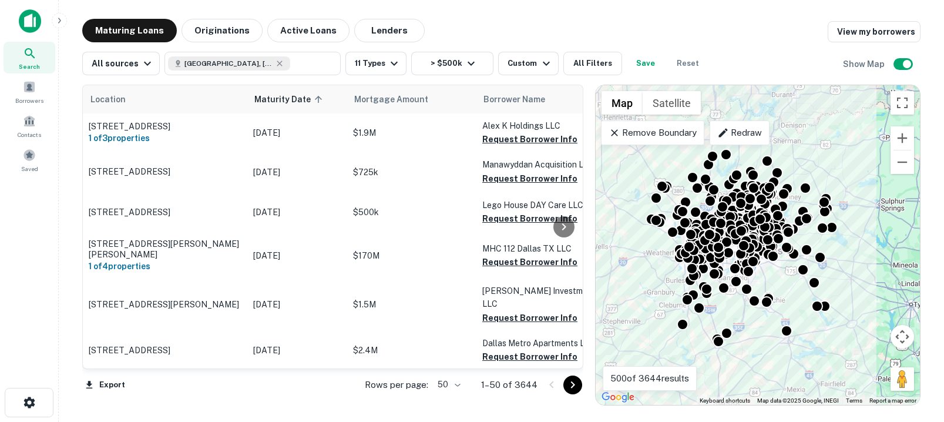
click at [767, 135] on div "Redraw" at bounding box center [739, 132] width 59 height 25
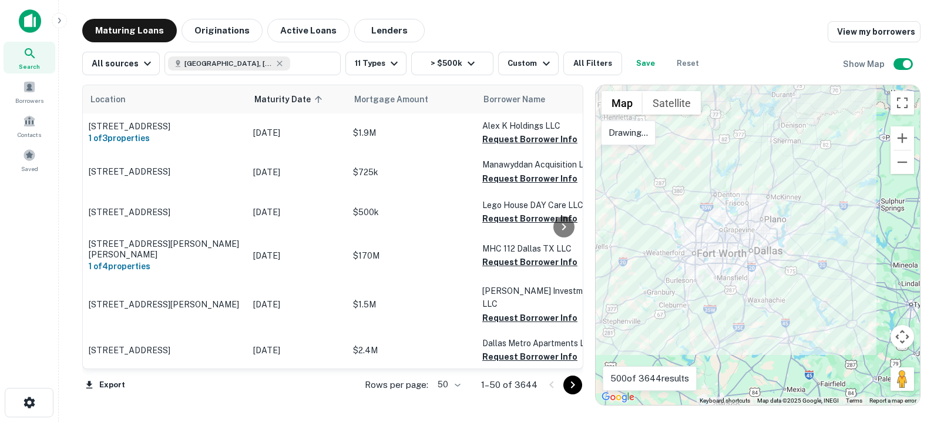
drag, startPoint x: 710, startPoint y: 326, endPoint x: 799, endPoint y: 305, distance: 91.2
click at [799, 305] on div at bounding box center [758, 245] width 324 height 320
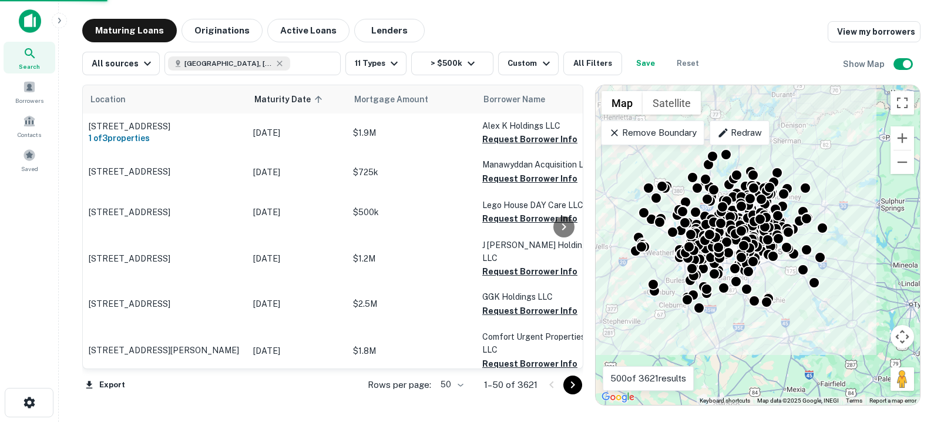
click at [641, 63] on button "Save" at bounding box center [646, 64] width 38 height 24
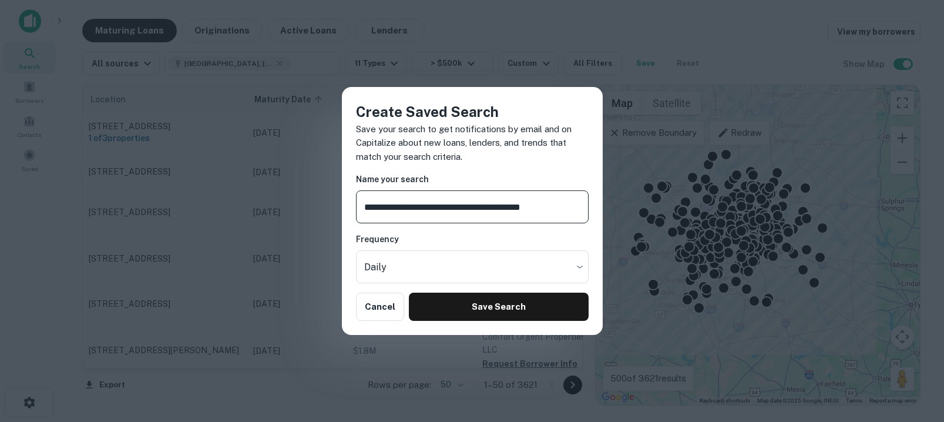
click at [380, 205] on input "**********" at bounding box center [472, 206] width 233 height 33
click at [417, 204] on input "**********" at bounding box center [472, 206] width 233 height 33
click at [487, 209] on input "**********" at bounding box center [472, 206] width 233 height 33
type input "**********"
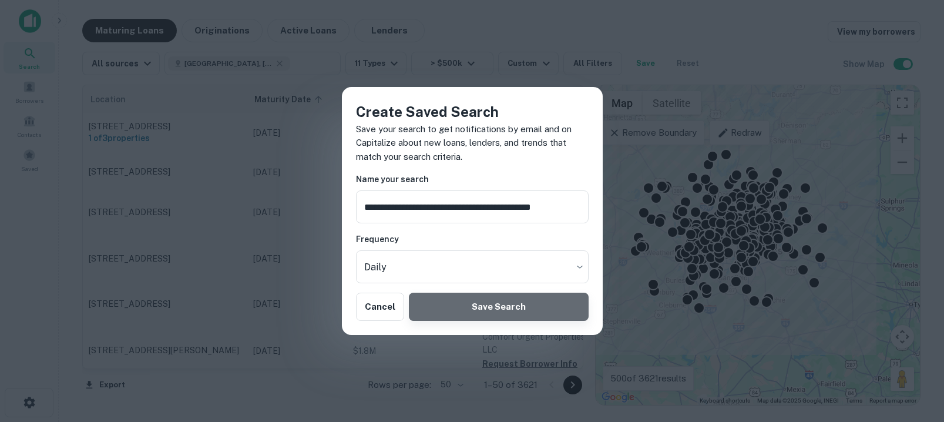
click at [523, 316] on button "Save Search" at bounding box center [498, 307] width 179 height 28
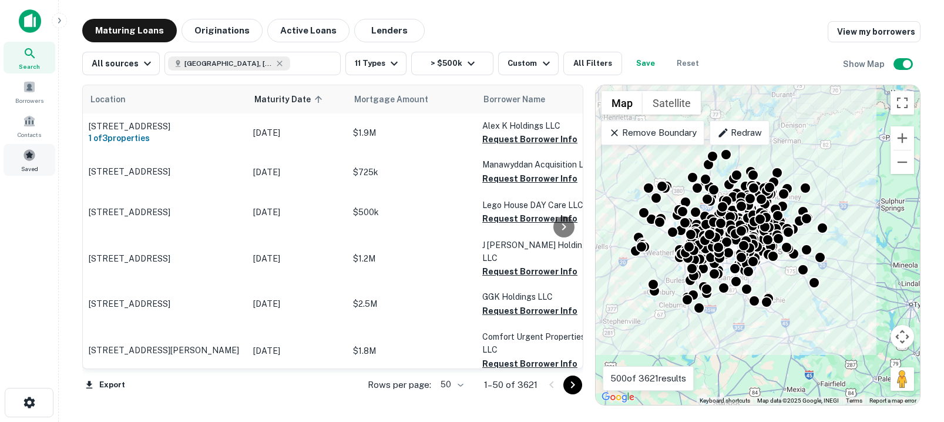
click at [28, 160] on span at bounding box center [29, 155] width 13 height 13
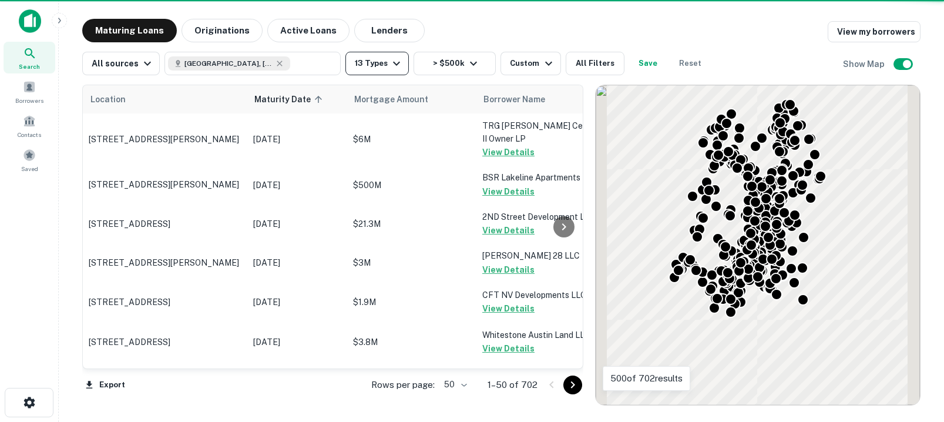
click at [373, 65] on button "13 Types" at bounding box center [376, 64] width 63 height 24
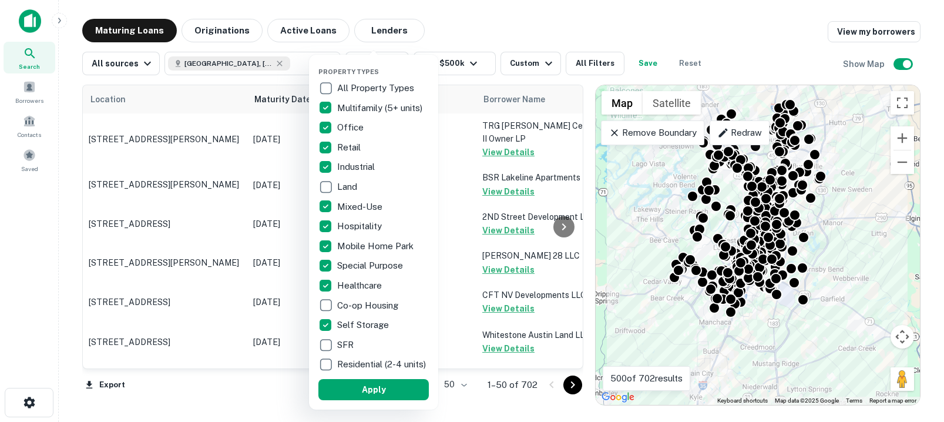
click at [454, 8] on div at bounding box center [472, 211] width 944 height 422
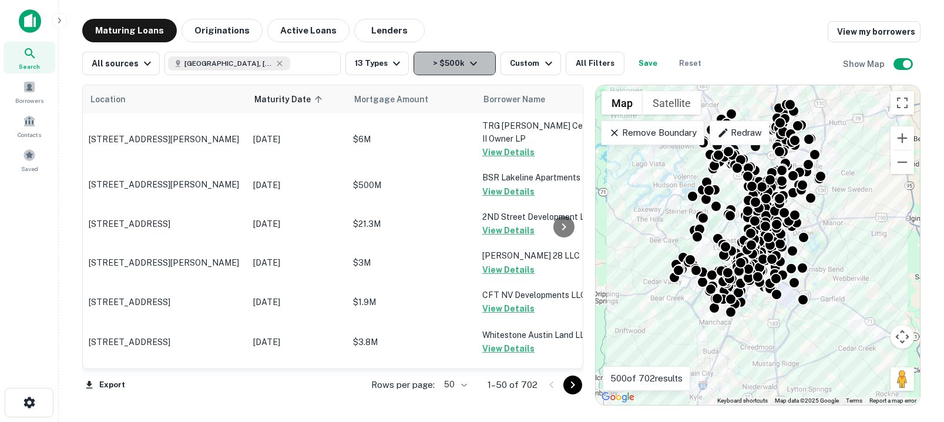
click at [454, 60] on button "> $500k" at bounding box center [455, 64] width 82 height 24
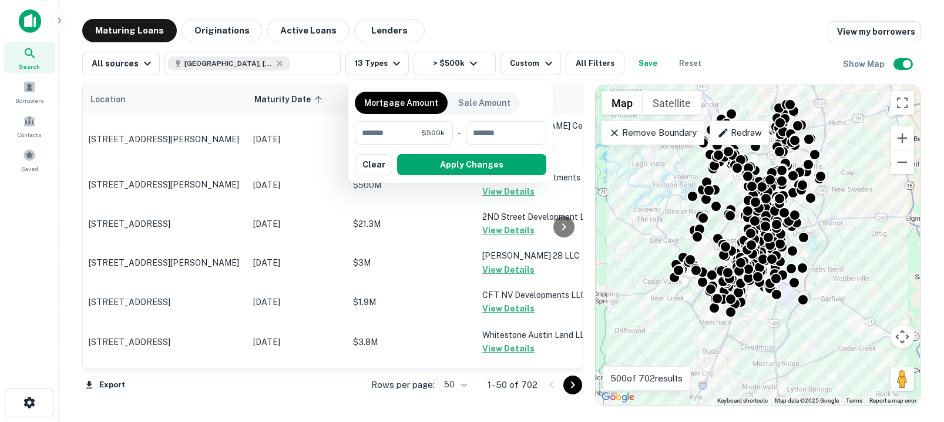
click at [522, 25] on div at bounding box center [472, 211] width 944 height 422
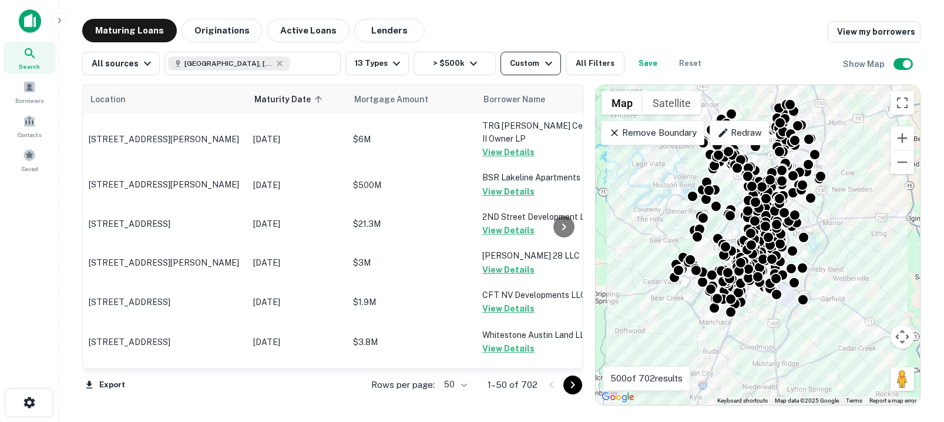
click at [542, 64] on icon "button" at bounding box center [549, 63] width 14 height 14
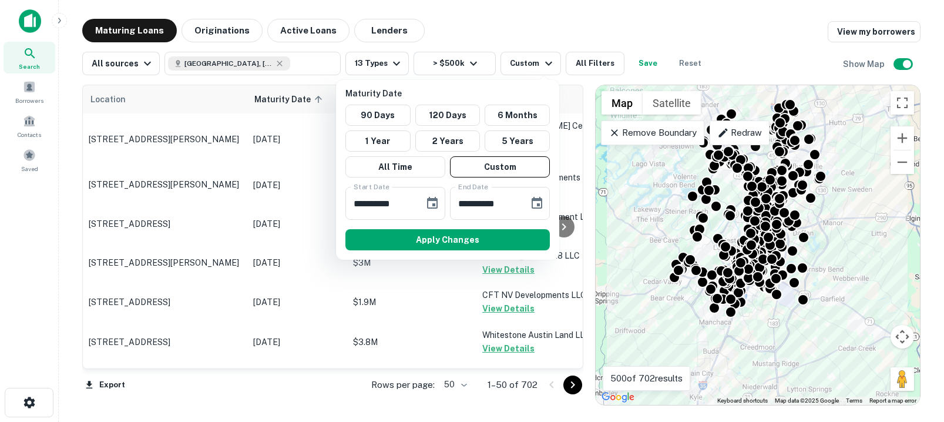
click at [560, 26] on div at bounding box center [472, 211] width 944 height 422
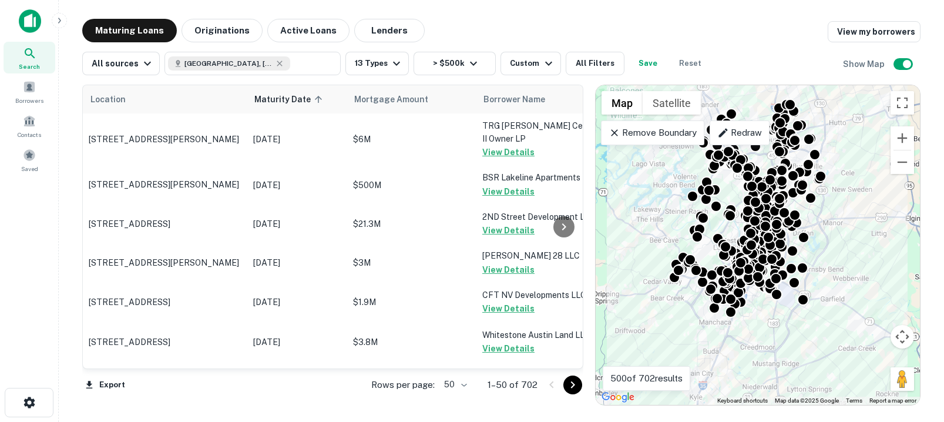
click at [563, 24] on div "Maturing Loans Originations Active Loans Lenders View my borrowers" at bounding box center [501, 31] width 838 height 24
click at [593, 62] on button "All Filters" at bounding box center [595, 64] width 59 height 24
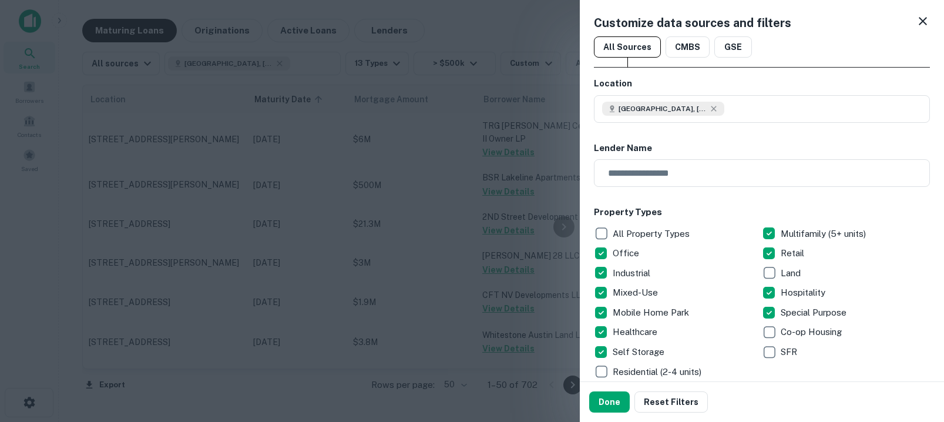
click at [922, 18] on icon at bounding box center [923, 21] width 14 height 14
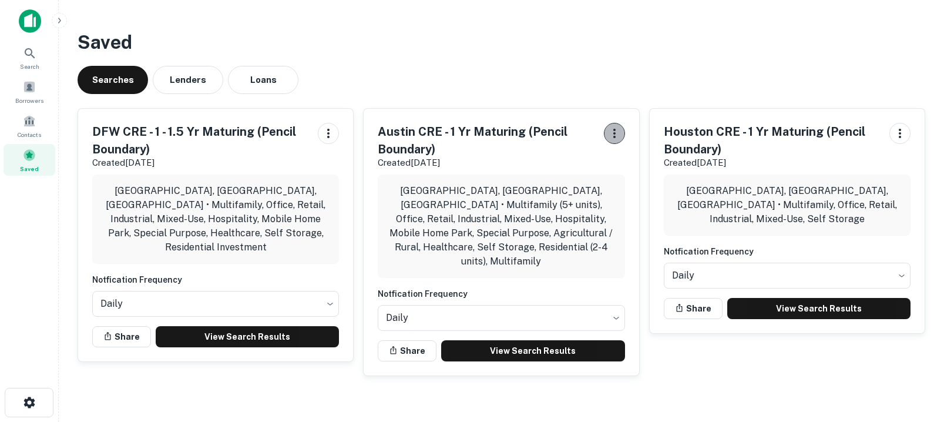
click at [618, 129] on icon "button" at bounding box center [615, 133] width 14 height 14
click at [609, 155] on li "Edit Search" at bounding box center [584, 159] width 77 height 21
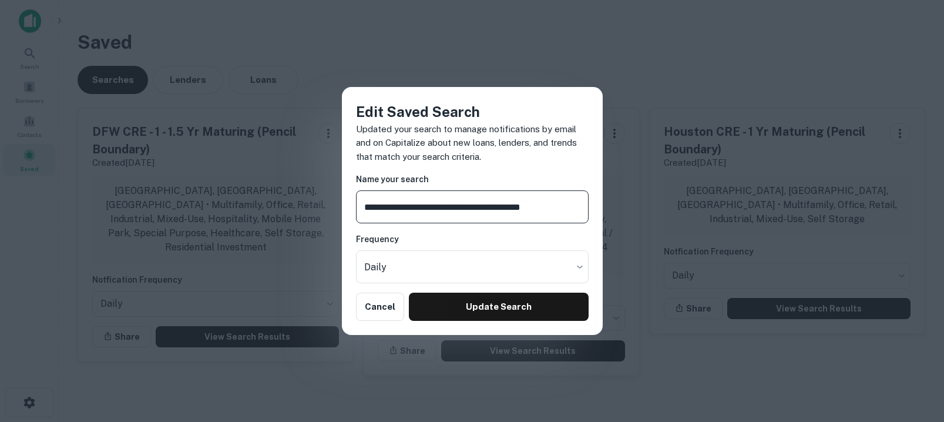
click at [422, 208] on input "**********" at bounding box center [472, 206] width 233 height 33
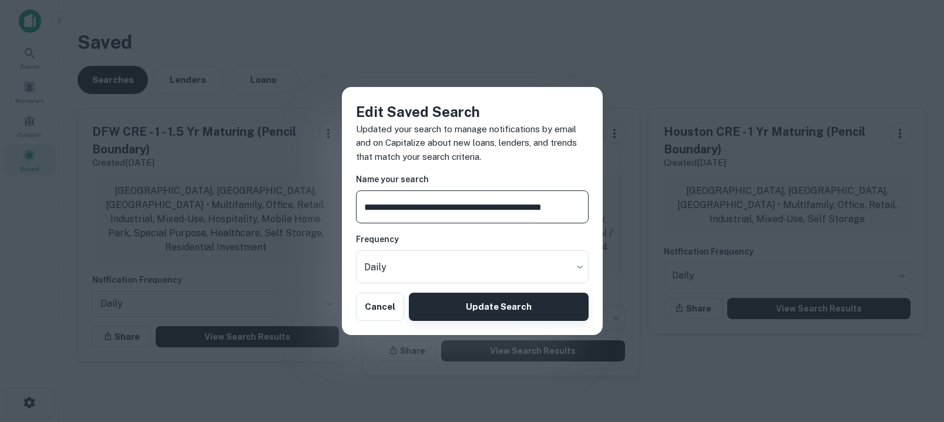
type input "**********"
click at [508, 302] on button "Update Search" at bounding box center [498, 307] width 179 height 28
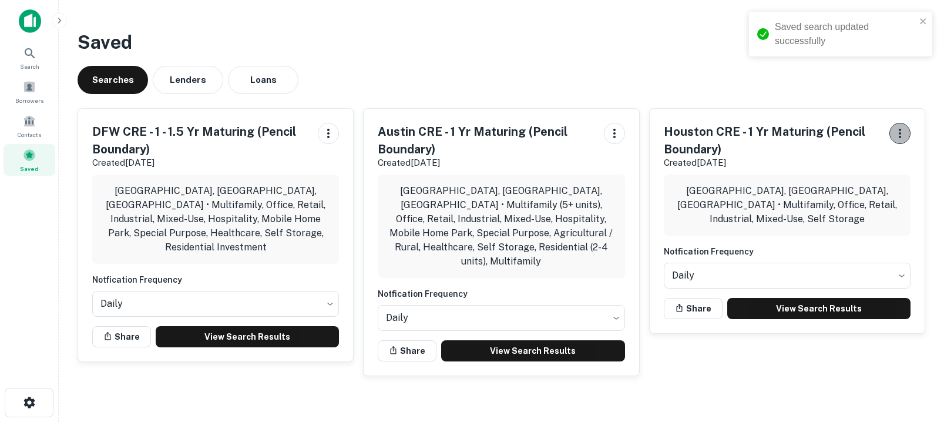
click at [906, 132] on icon "button" at bounding box center [900, 133] width 14 height 14
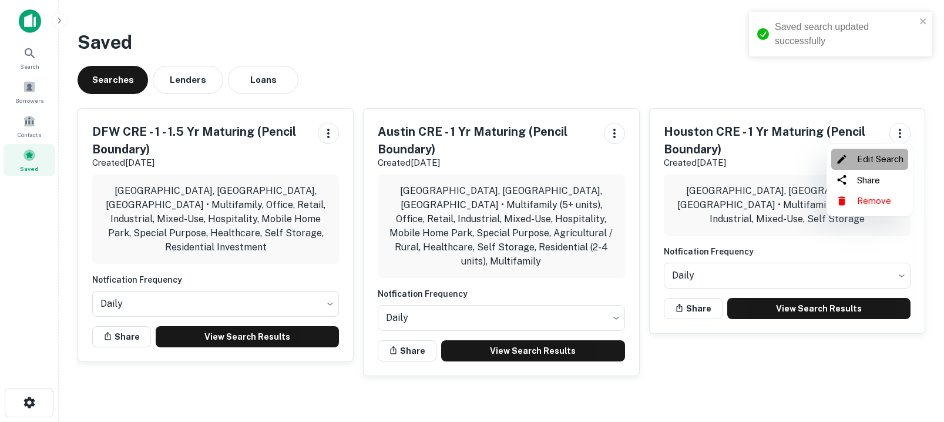
click at [890, 157] on li "Edit Search" at bounding box center [869, 159] width 77 height 21
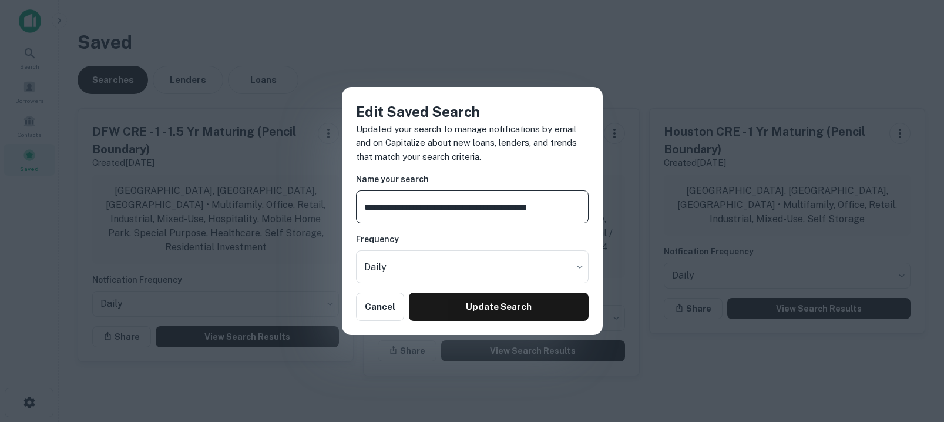
click at [432, 205] on input "**********" at bounding box center [472, 206] width 233 height 33
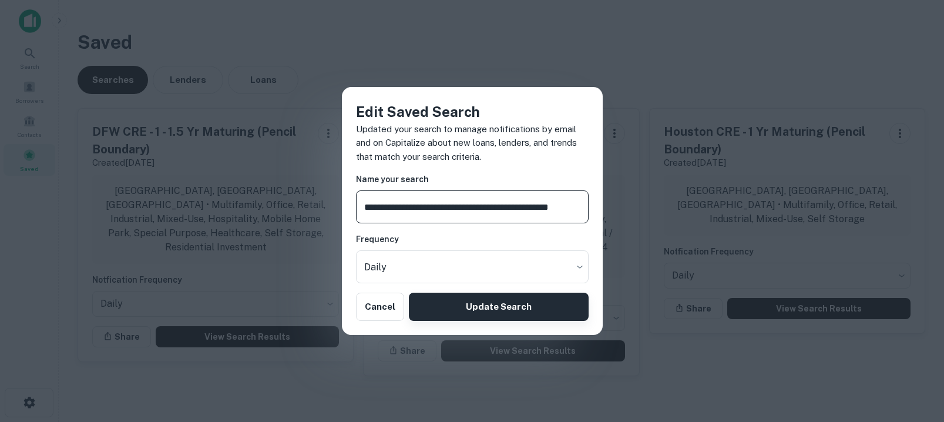
type input "**********"
click at [485, 306] on button "Update Search" at bounding box center [498, 307] width 179 height 28
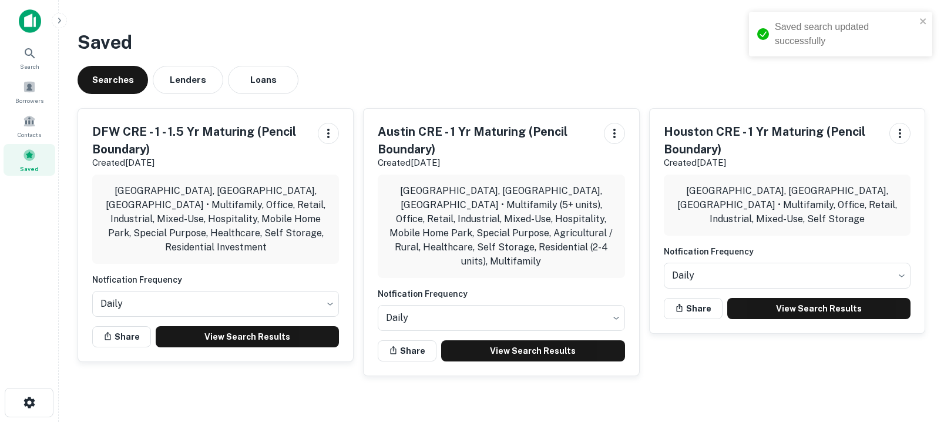
click at [448, 69] on div "Searches Lenders Loans" at bounding box center [502, 80] width 848 height 28
